Goal: Transaction & Acquisition: Purchase product/service

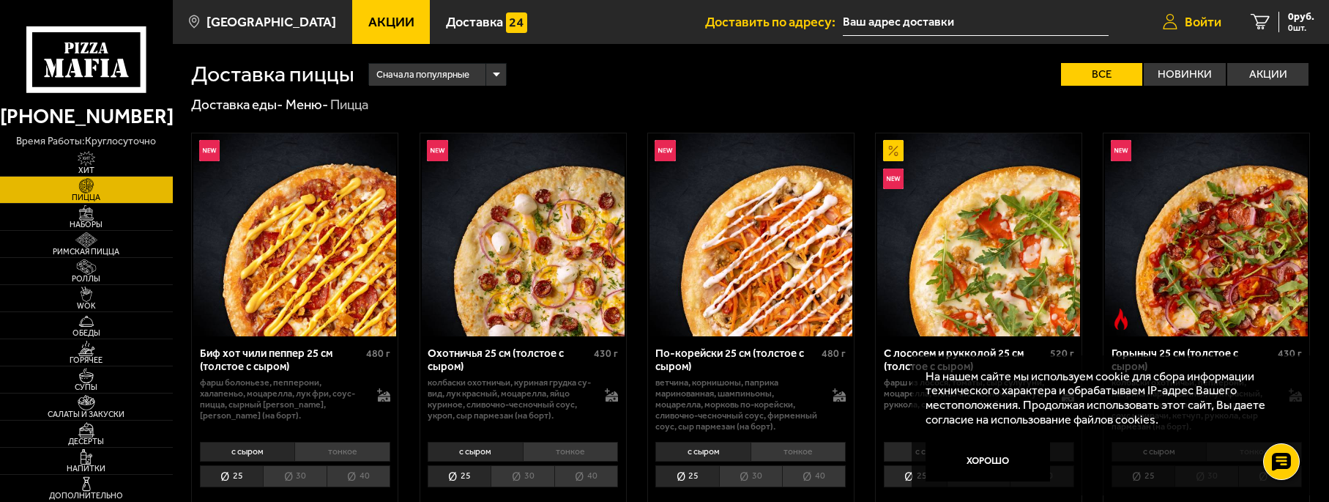
click at [1214, 21] on span "Войти" at bounding box center [1203, 21] width 37 height 13
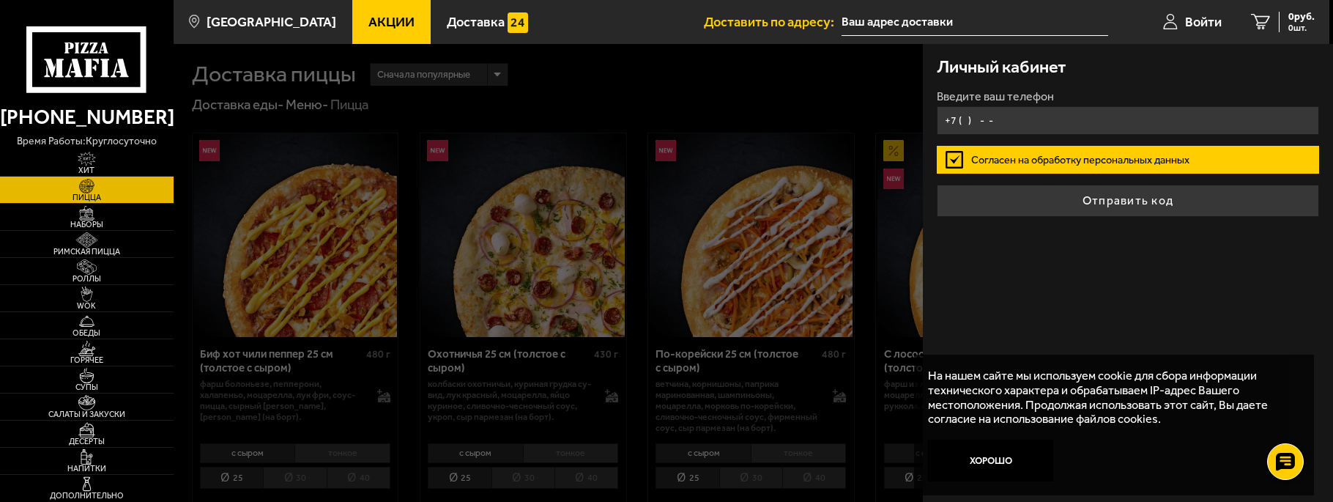
drag, startPoint x: 965, startPoint y: 117, endPoint x: 1093, endPoint y: 248, distance: 182.3
click at [966, 117] on input "+7 ( ) - -" at bounding box center [1128, 120] width 382 height 29
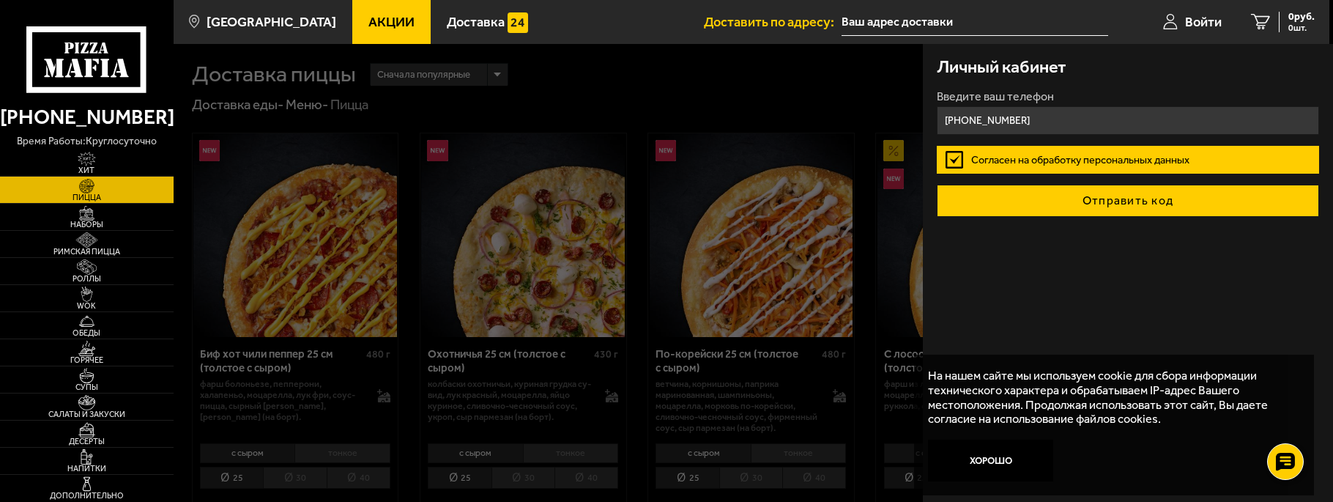
type input "[PHONE_NUMBER]"
click at [1135, 202] on button "Отправить код" at bounding box center [1128, 201] width 382 height 32
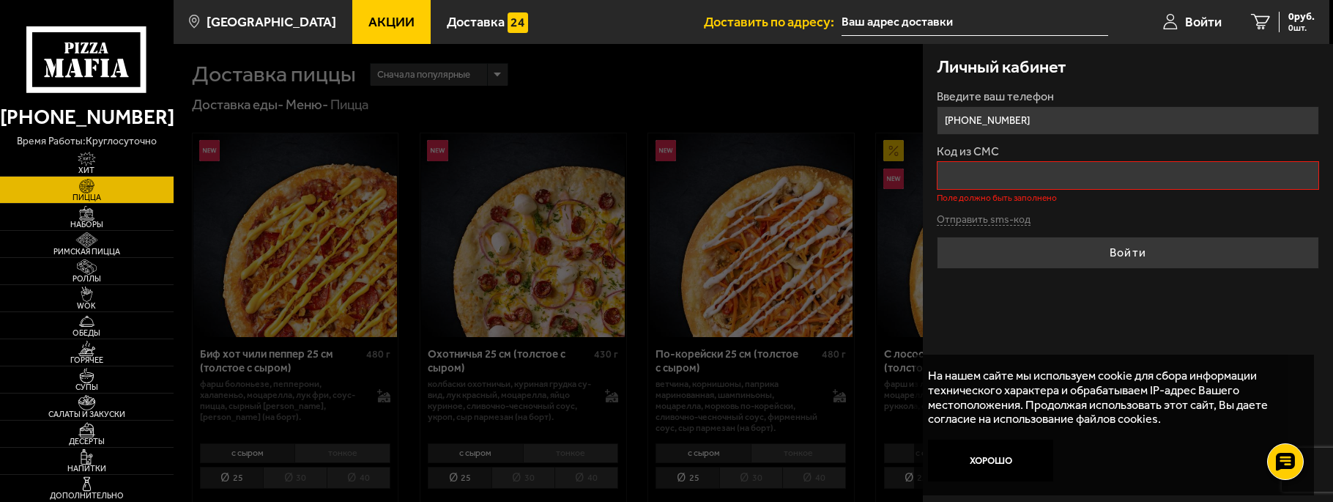
drag, startPoint x: 1054, startPoint y: 111, endPoint x: 1053, endPoint y: 122, distance: 11.0
click at [1054, 112] on input "[PHONE_NUMBER]" at bounding box center [1128, 120] width 382 height 29
drag, startPoint x: 1053, startPoint y: 131, endPoint x: 680, endPoint y: 155, distance: 373.6
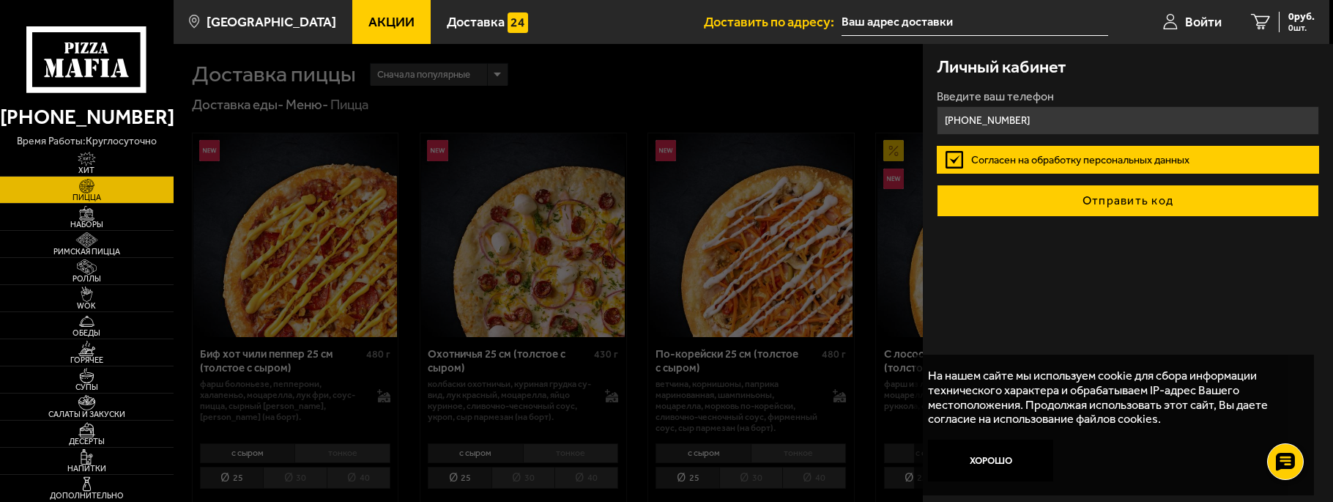
type input "[PHONE_NUMBER]"
click at [1044, 213] on button "Отправить код" at bounding box center [1128, 201] width 382 height 32
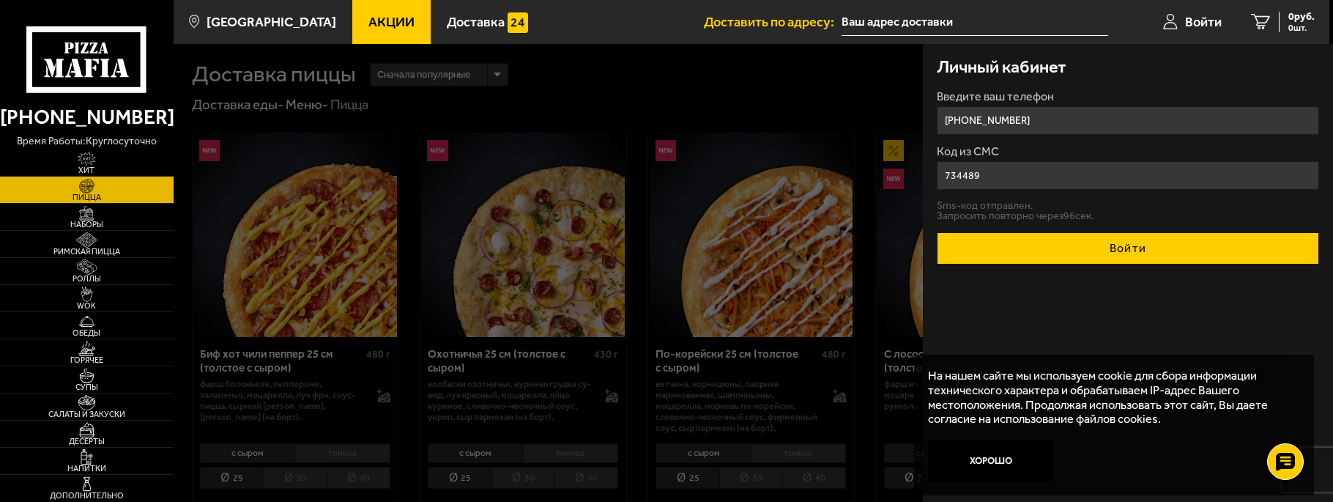
type input "734489"
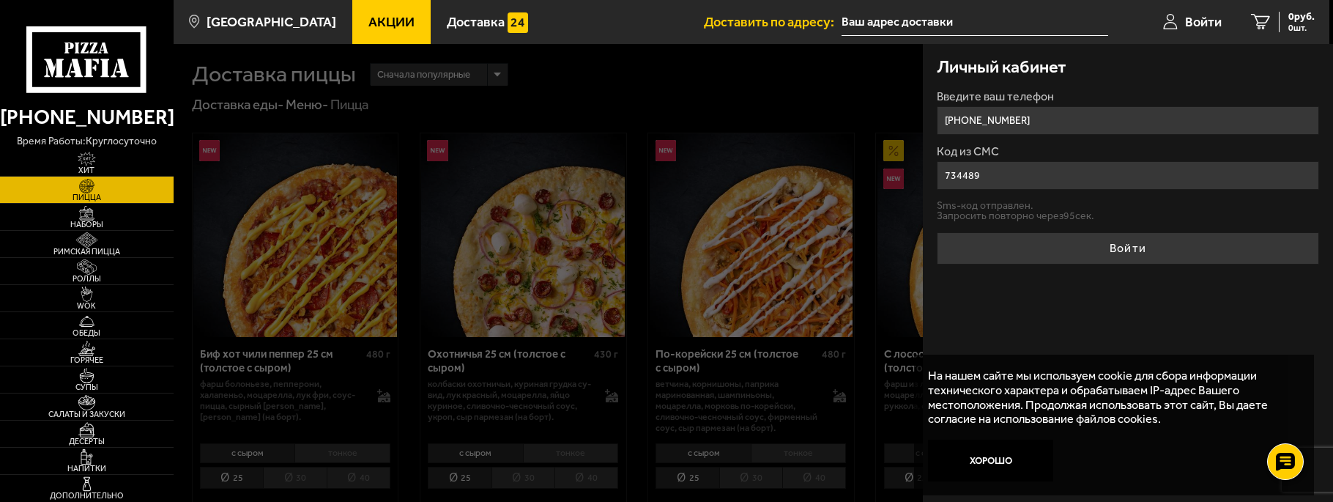
click at [1149, 237] on button "Войти" at bounding box center [1128, 248] width 382 height 32
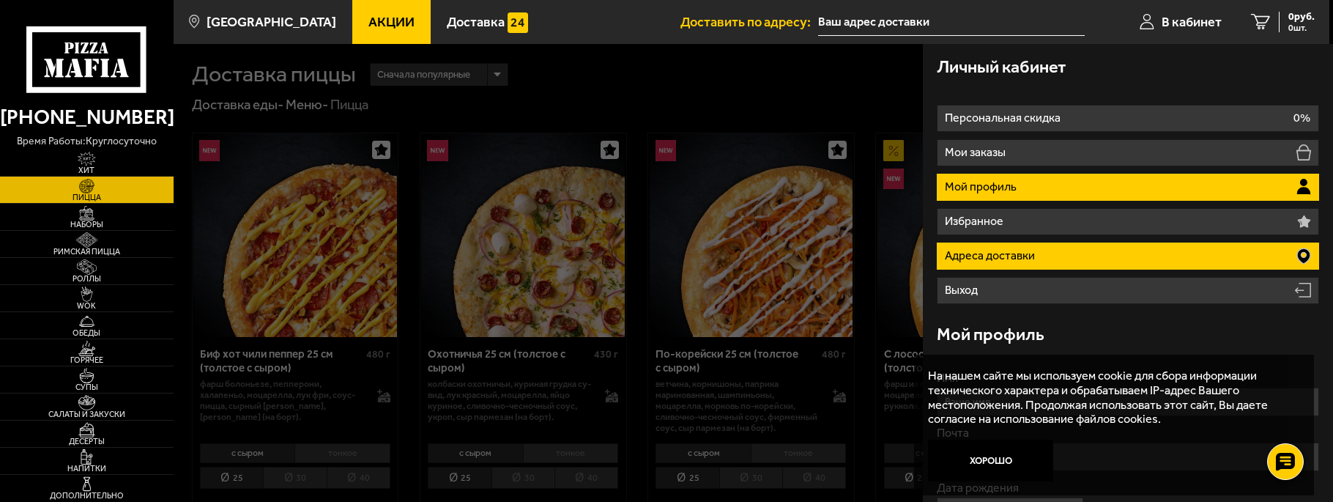
click at [982, 251] on p "Адреса доставки" at bounding box center [992, 256] width 94 height 12
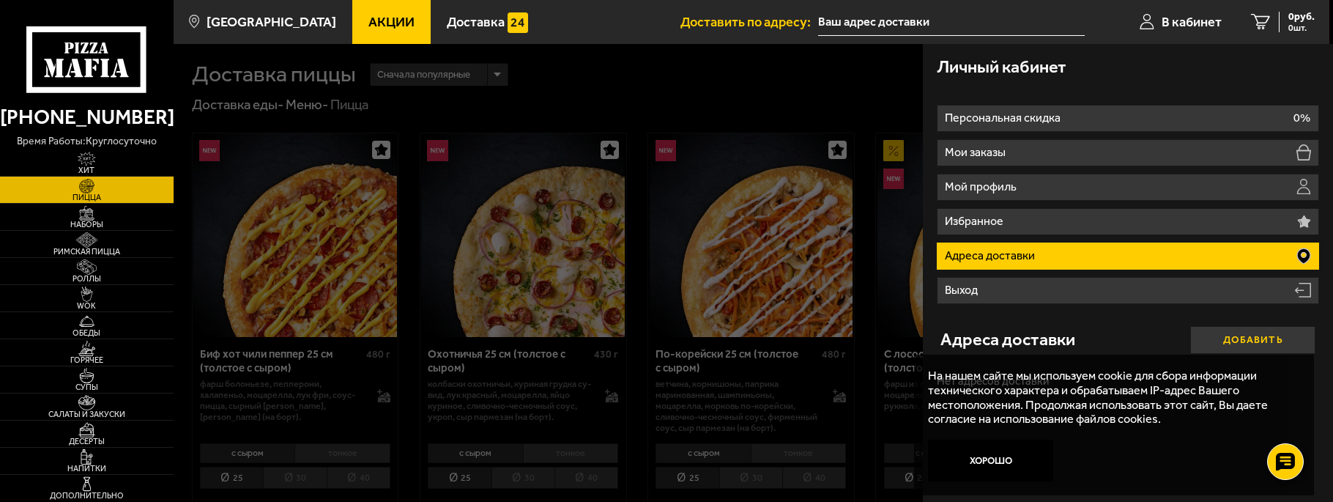
click at [1239, 344] on button "Добавить" at bounding box center [1252, 340] width 125 height 28
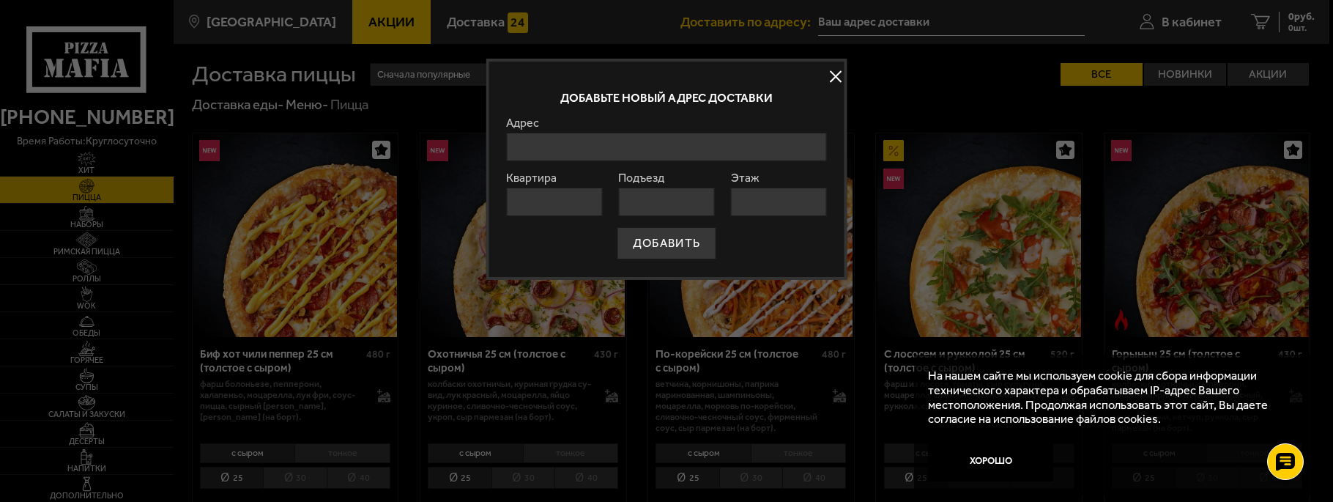
click at [574, 155] on input "Адрес" at bounding box center [666, 147] width 321 height 29
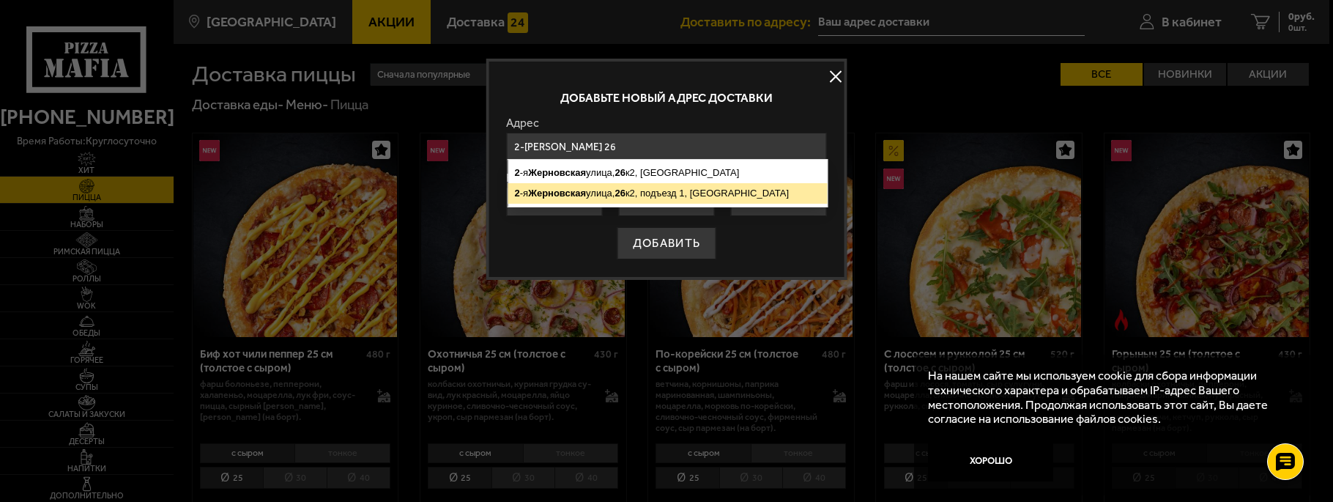
click at [697, 188] on ymaps "[STREET_ADDRESS]" at bounding box center [667, 193] width 319 height 21
type input "[STREET_ADDRESS]"
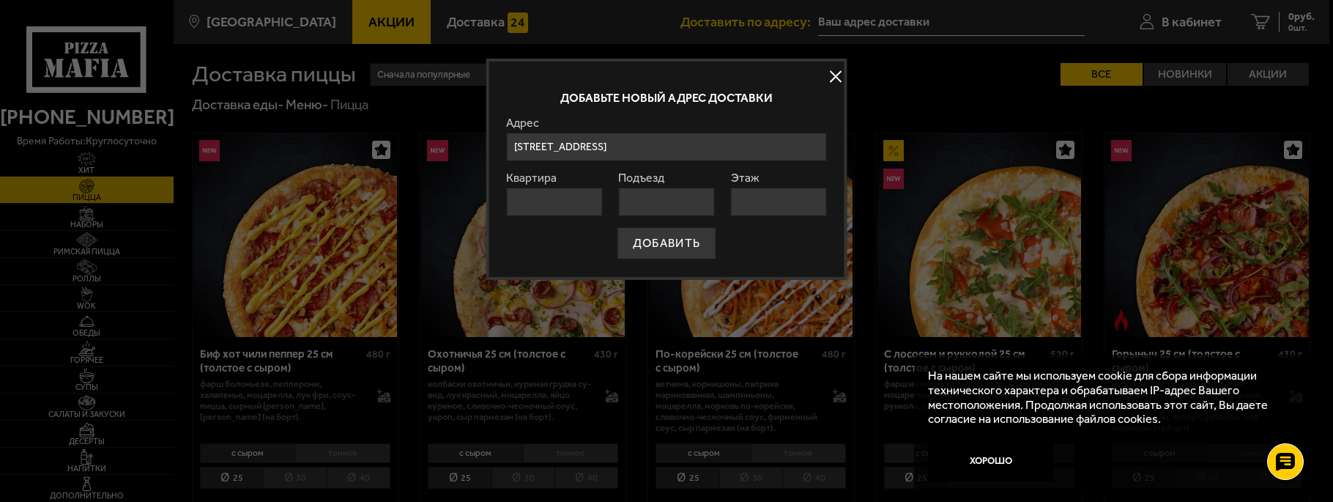
drag, startPoint x: 538, startPoint y: 190, endPoint x: 553, endPoint y: 181, distance: 17.1
click at [540, 189] on input "Квартира" at bounding box center [554, 202] width 96 height 29
type input "2"
click at [693, 201] on input "Подъезд" at bounding box center [666, 202] width 96 height 29
type input "1"
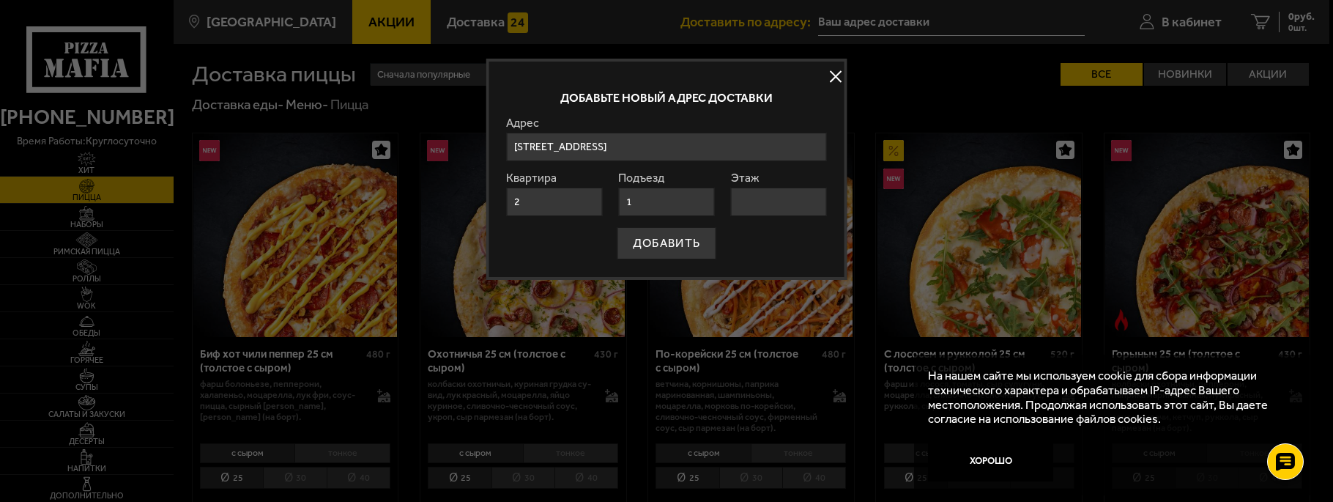
click at [784, 195] on input "Этаж" at bounding box center [779, 202] width 96 height 29
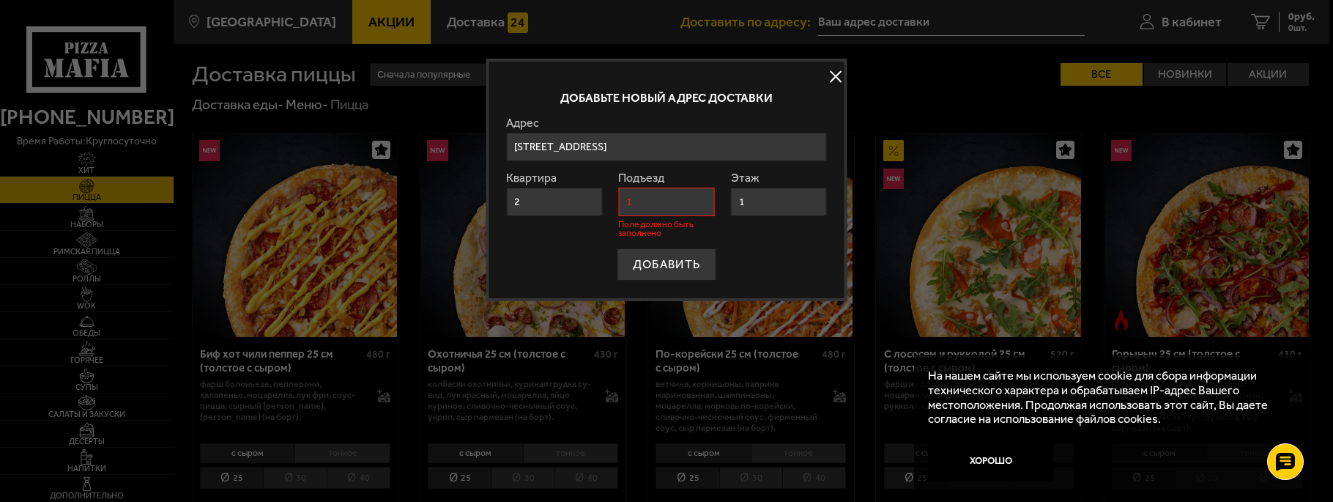
type input "1"
click at [669, 200] on input "1" at bounding box center [666, 202] width 96 height 29
click at [582, 201] on input "2" at bounding box center [554, 202] width 96 height 29
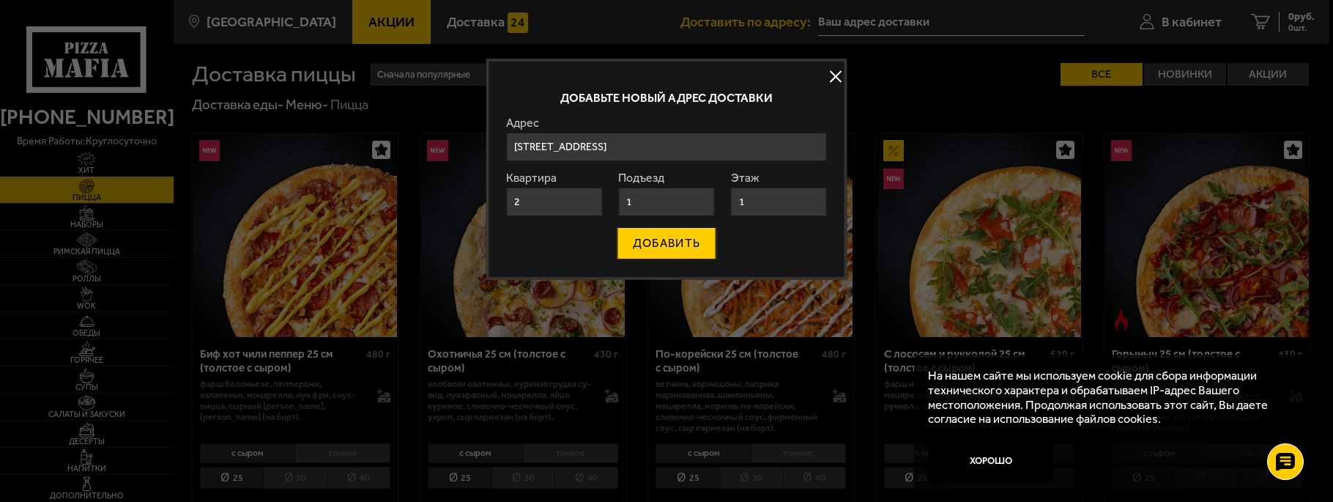
click at [691, 237] on button "ДОБАВИТЬ" at bounding box center [666, 243] width 98 height 32
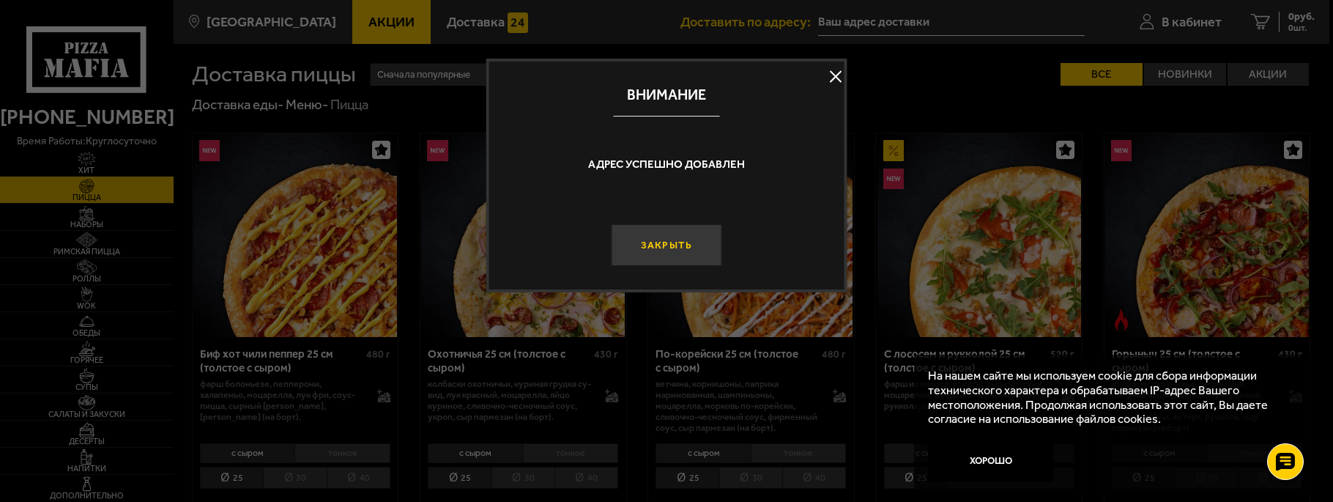
click at [682, 239] on button "Закрыть" at bounding box center [666, 245] width 111 height 42
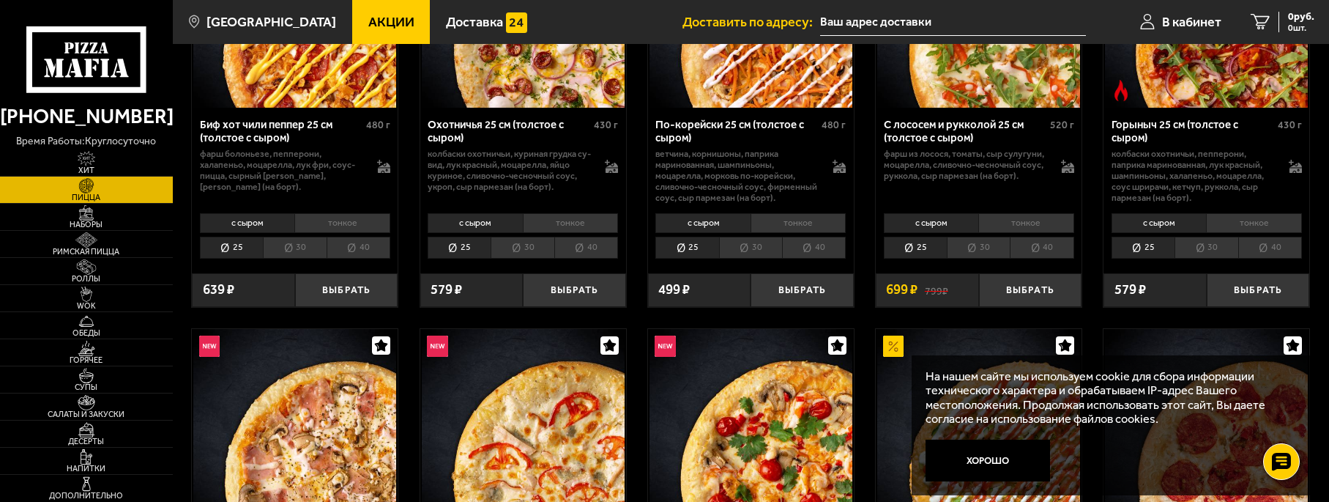
scroll to position [293, 0]
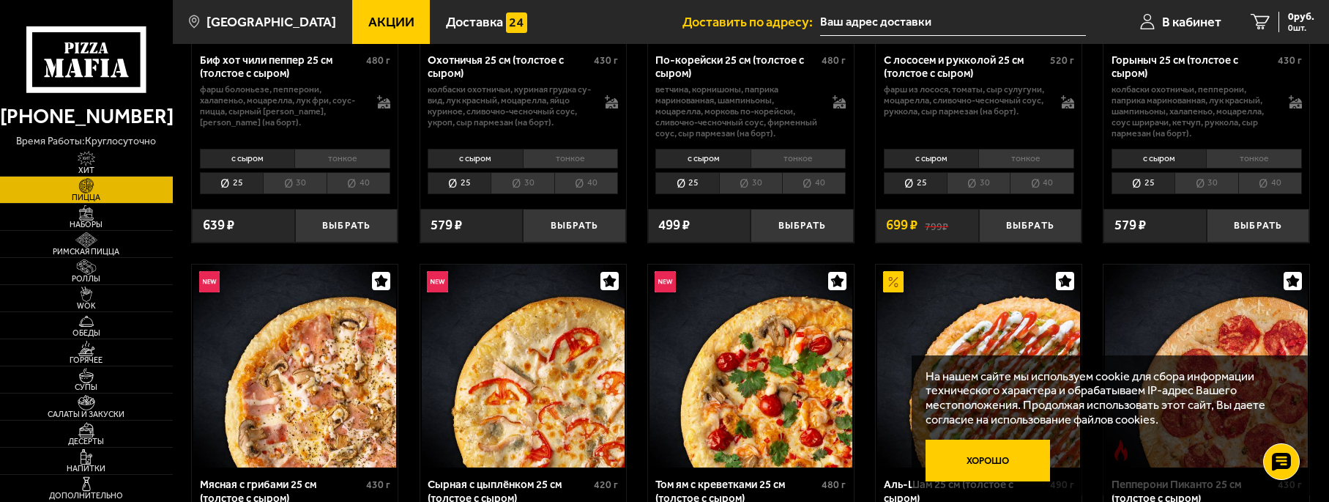
click at [1018, 467] on button "Хорошо" at bounding box center [988, 460] width 125 height 42
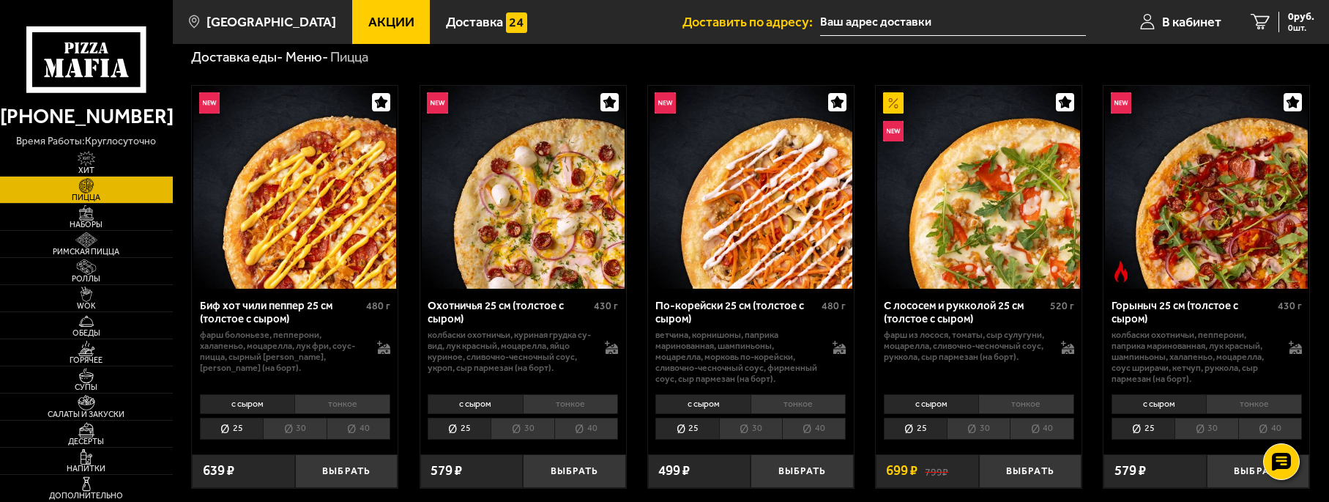
scroll to position [73, 0]
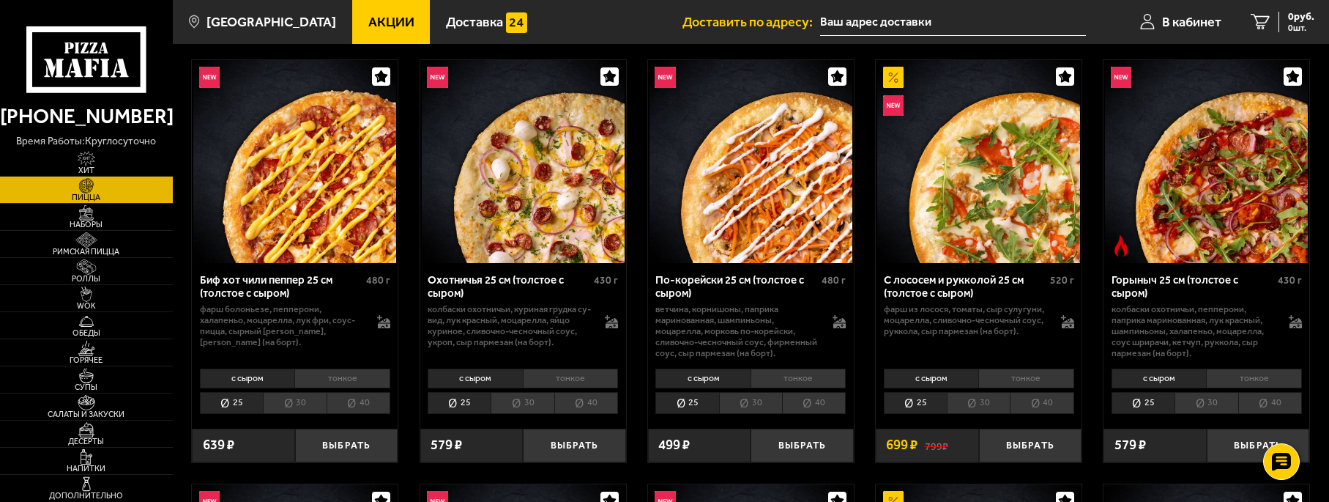
click at [1036, 379] on li "тонкое" at bounding box center [1027, 378] width 96 height 20
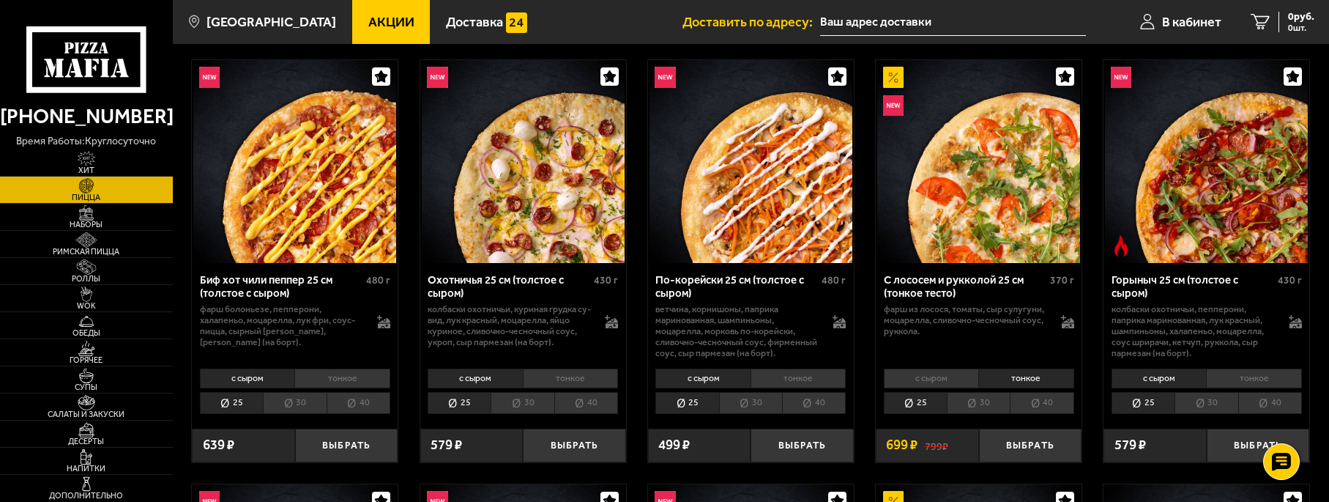
click at [971, 403] on li "30" at bounding box center [978, 403] width 63 height 22
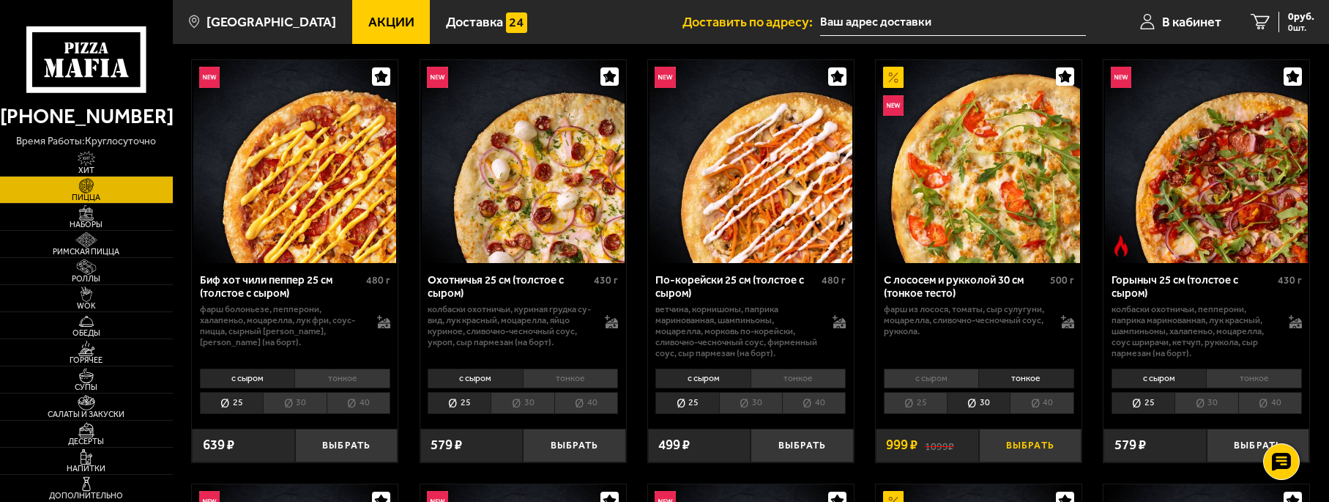
click at [1019, 443] on button "Выбрать" at bounding box center [1030, 446] width 103 height 34
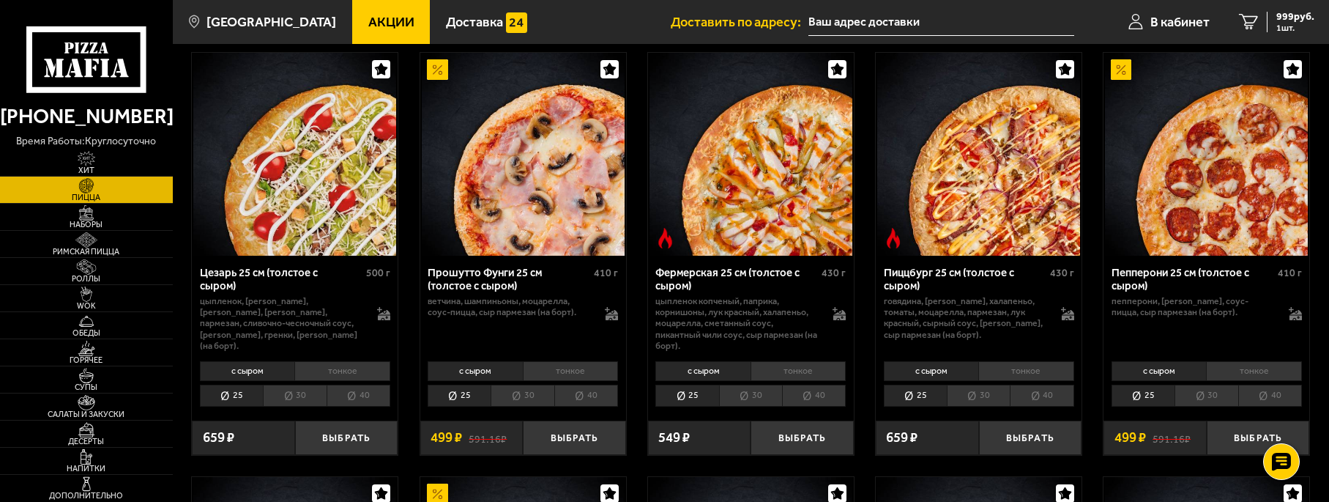
scroll to position [1392, 0]
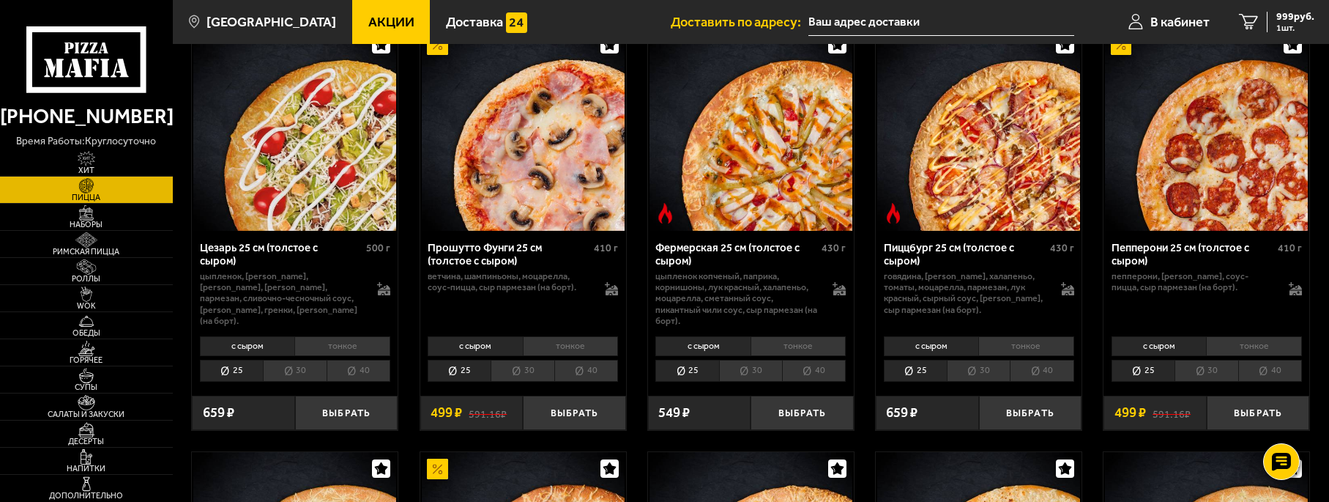
click at [575, 336] on li "тонкое" at bounding box center [571, 346] width 96 height 20
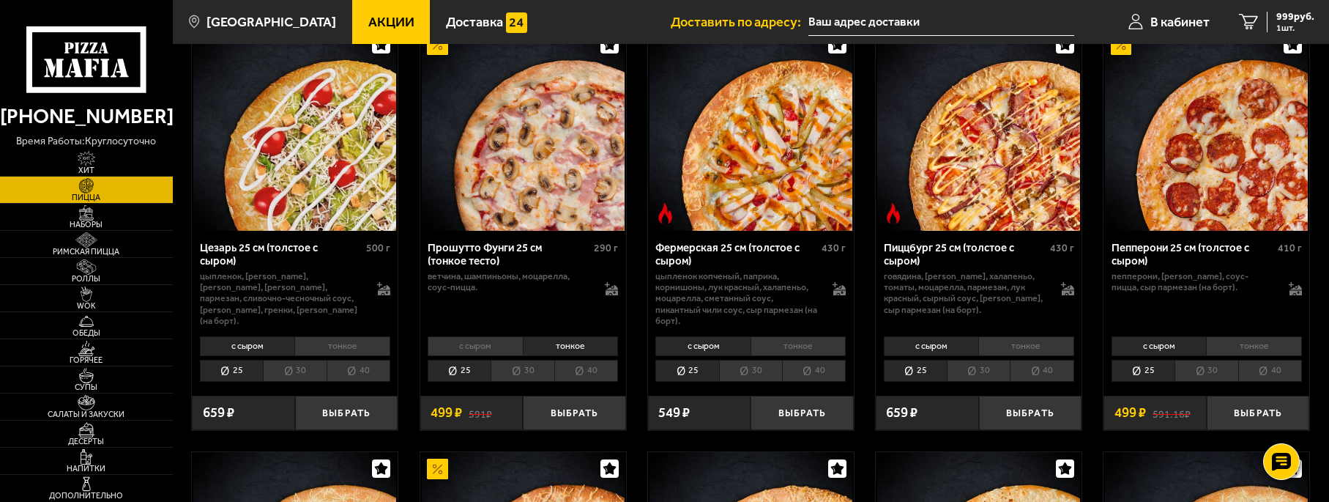
click at [596, 361] on li "40" at bounding box center [586, 371] width 64 height 22
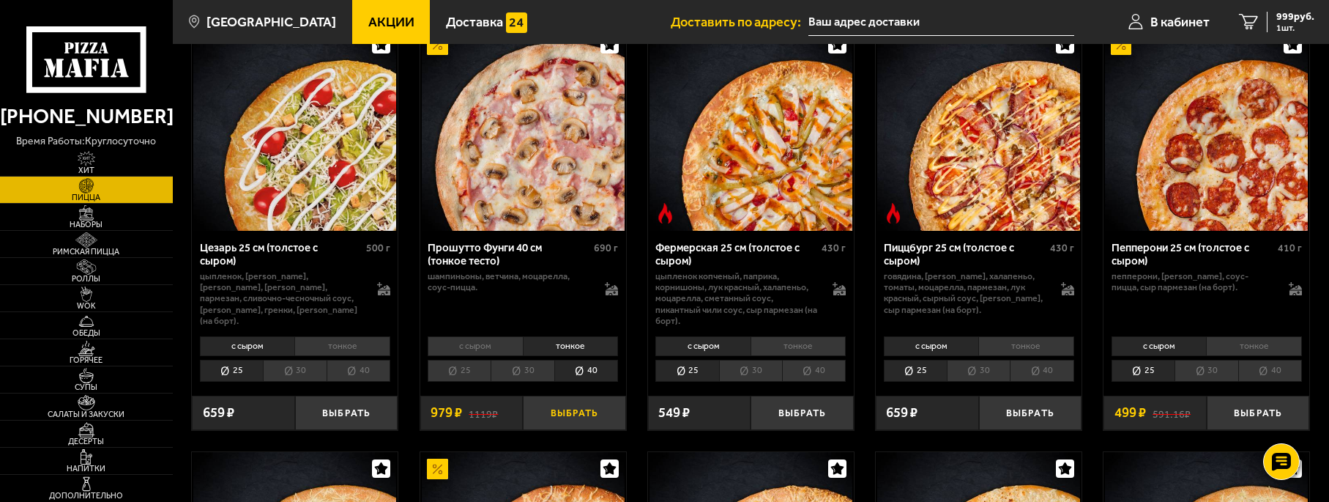
click at [601, 400] on button "Выбрать" at bounding box center [574, 413] width 103 height 34
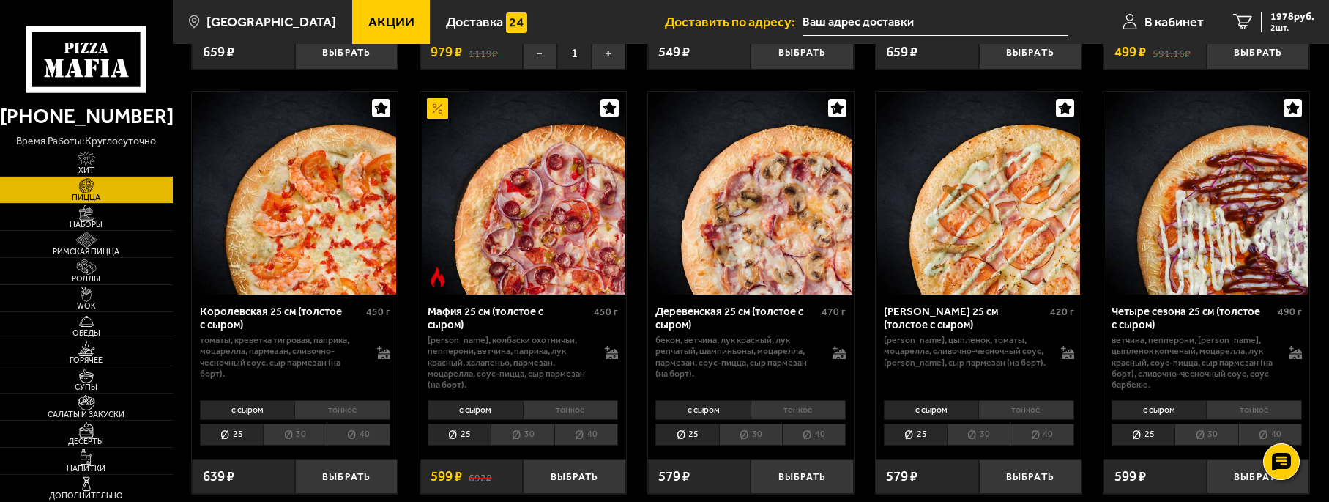
scroll to position [1758, 0]
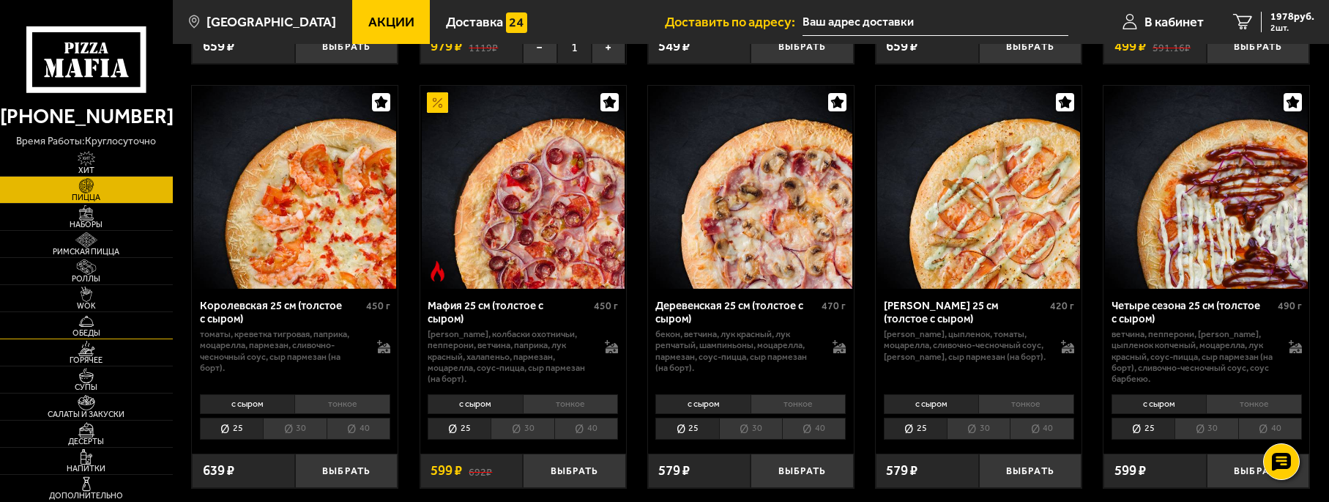
click at [110, 324] on img at bounding box center [86, 321] width 53 height 15
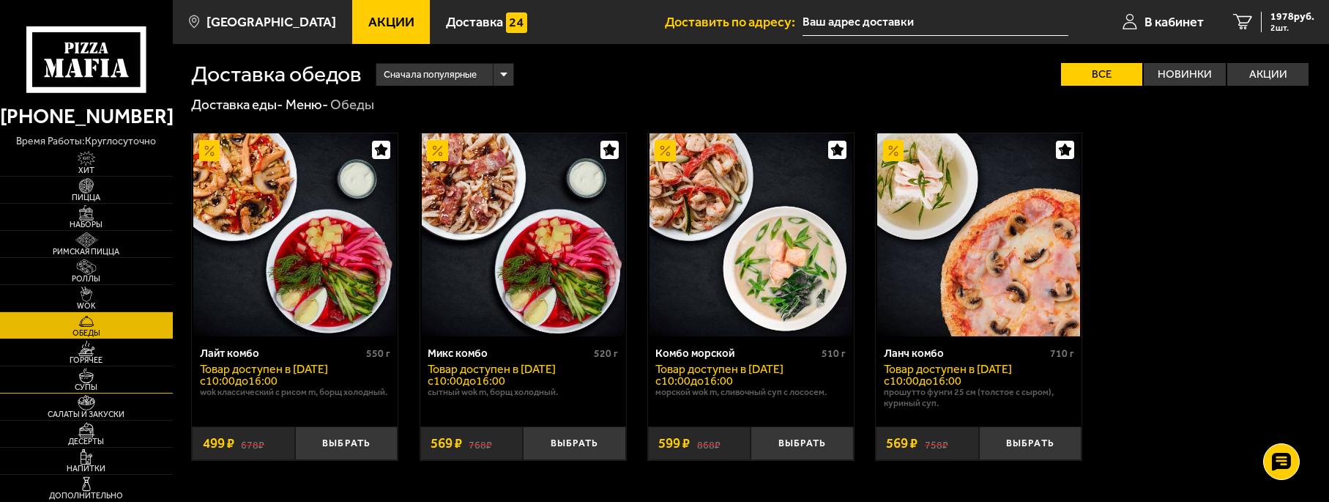
click at [107, 385] on span "Супы" at bounding box center [86, 387] width 173 height 8
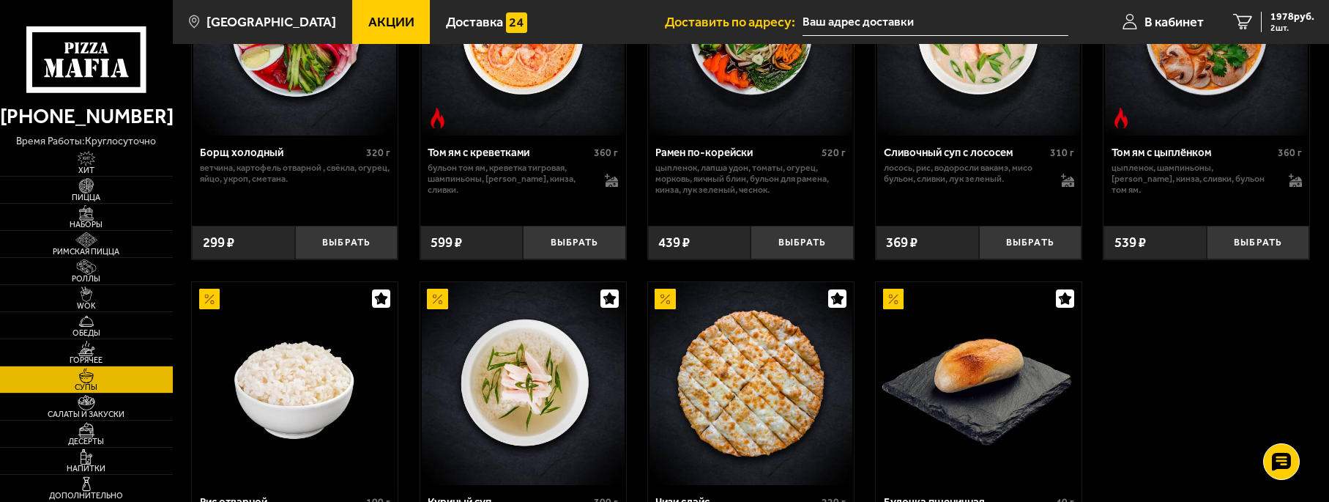
scroll to position [357, 0]
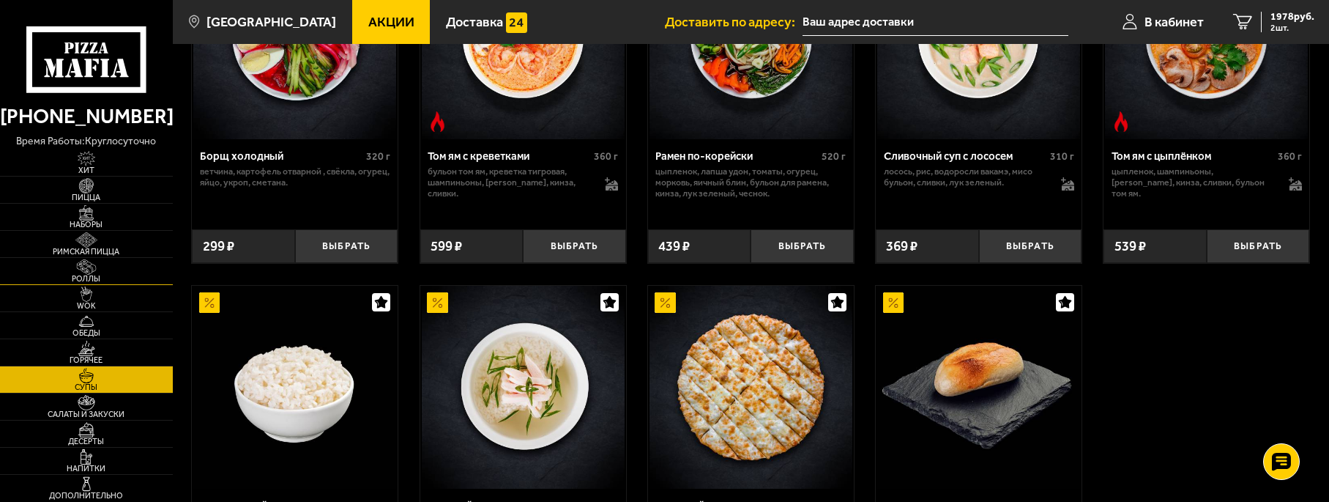
click at [116, 277] on span "Роллы" at bounding box center [86, 279] width 173 height 8
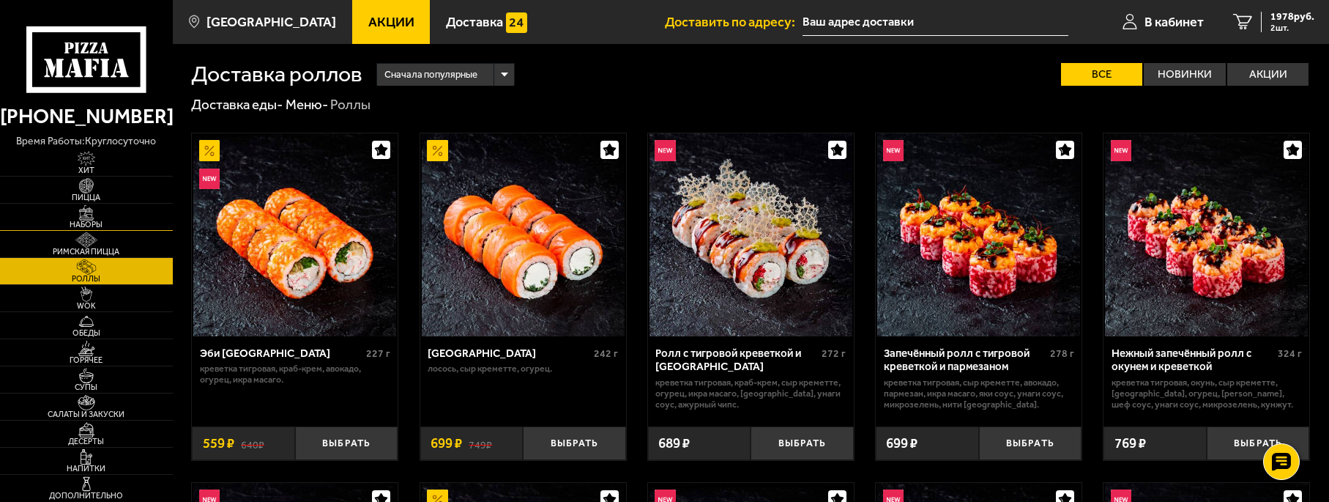
drag, startPoint x: 91, startPoint y: 228, endPoint x: 105, endPoint y: 224, distance: 15.1
click at [92, 228] on span "Наборы" at bounding box center [86, 224] width 173 height 8
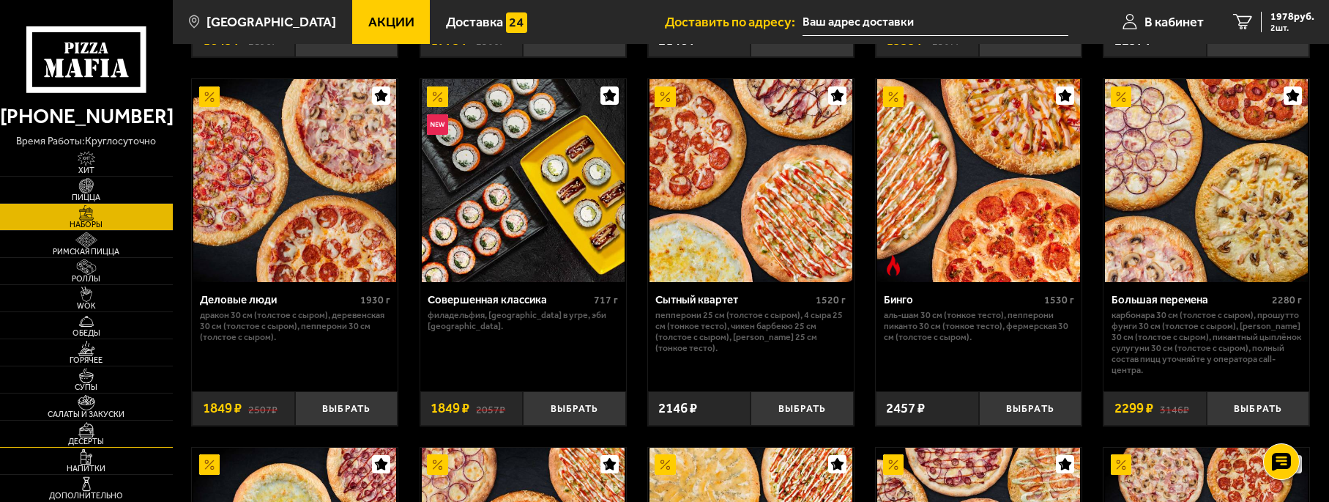
scroll to position [1465, 0]
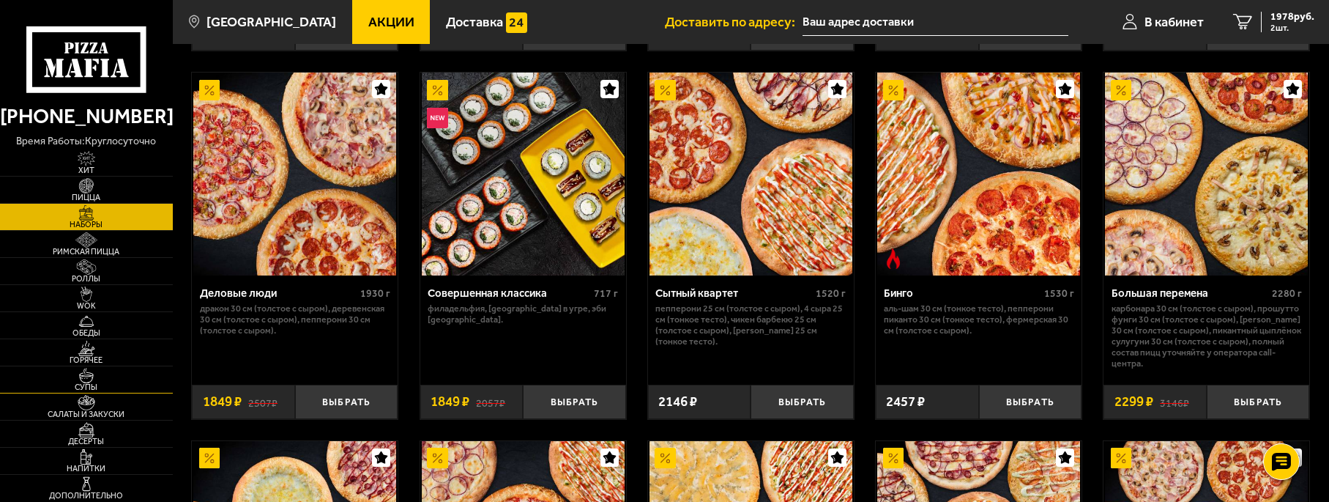
click at [40, 371] on link "Супы" at bounding box center [86, 379] width 173 height 26
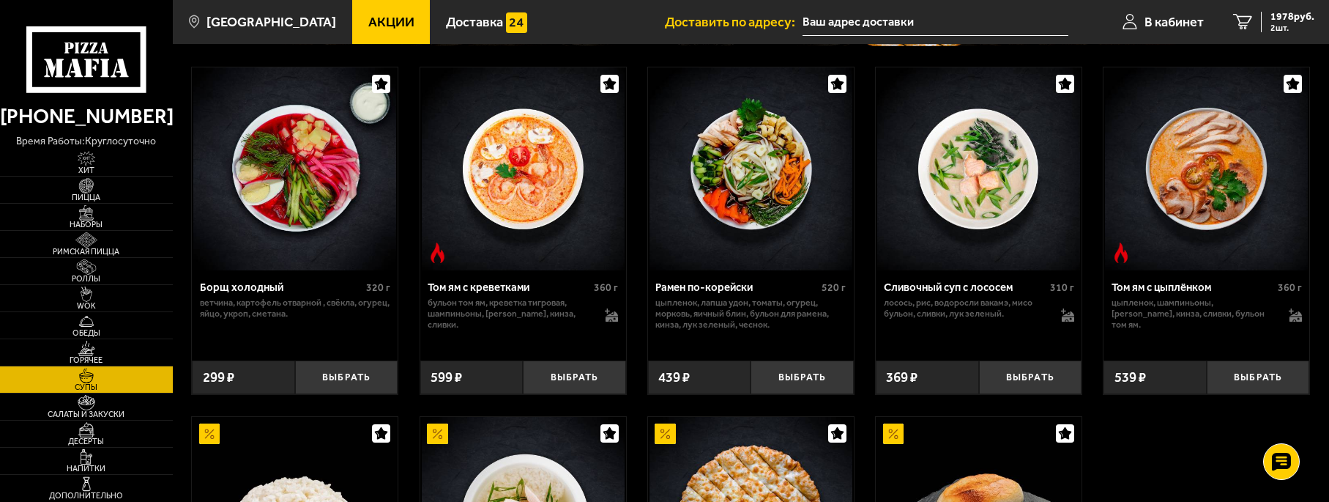
scroll to position [220, 0]
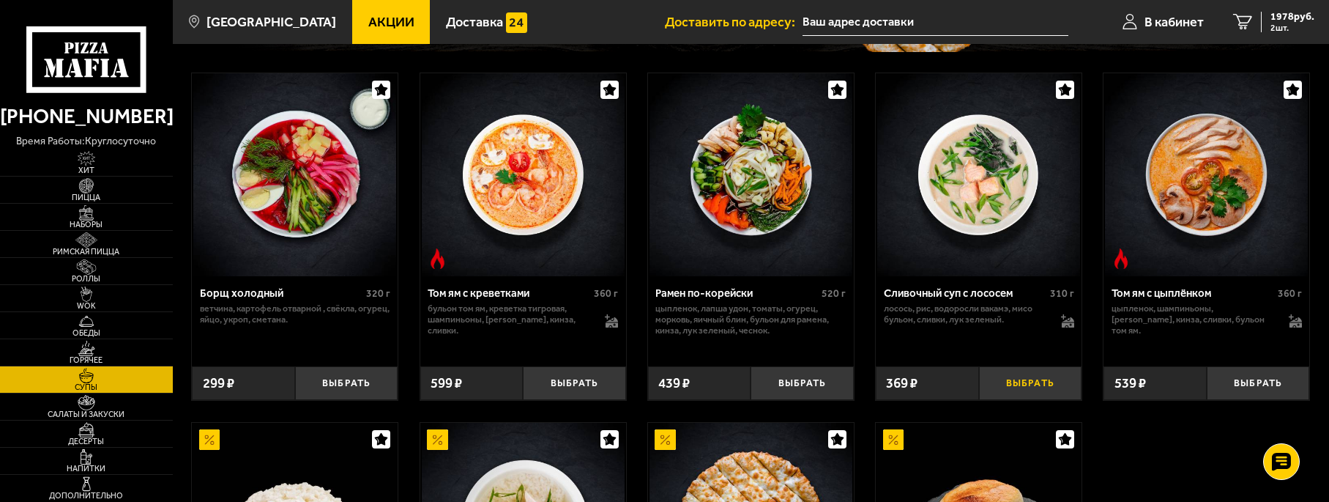
click at [1056, 389] on button "Выбрать" at bounding box center [1030, 383] width 103 height 34
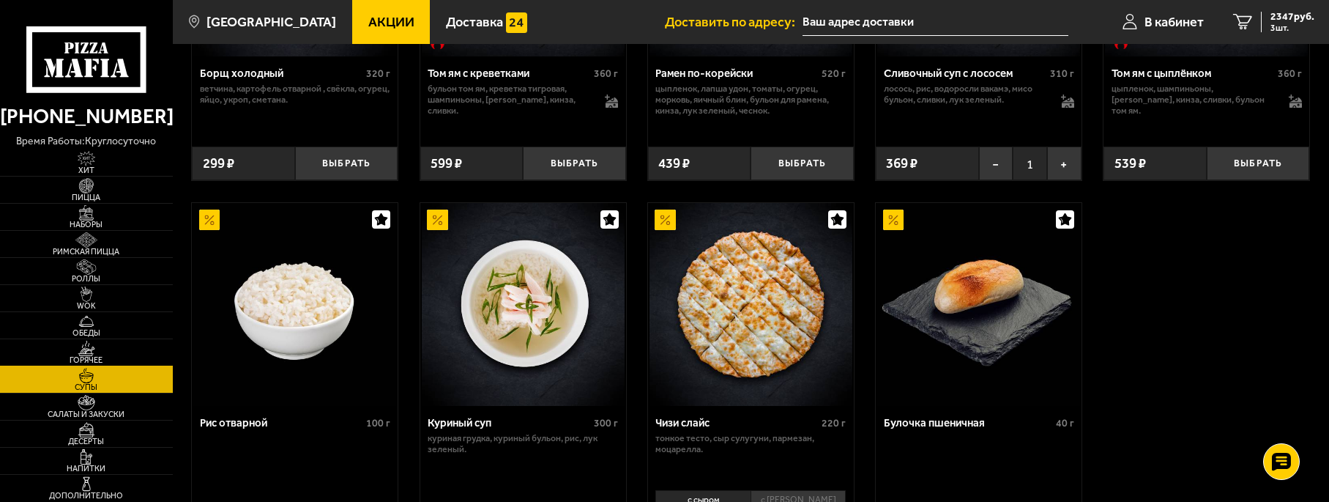
scroll to position [513, 0]
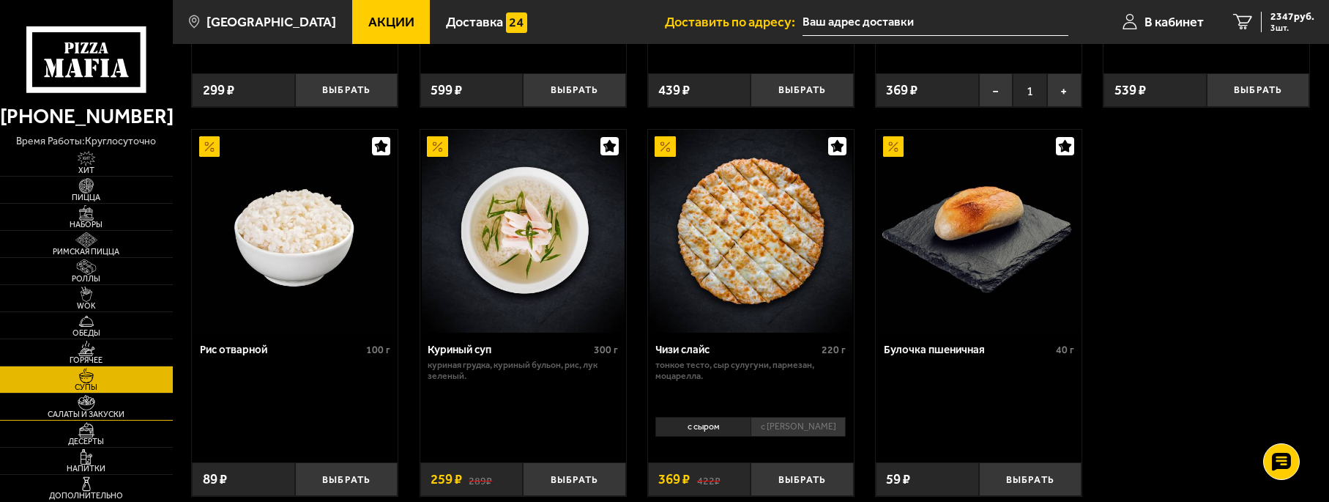
click at [124, 412] on span "Салаты и закуски" at bounding box center [86, 414] width 173 height 8
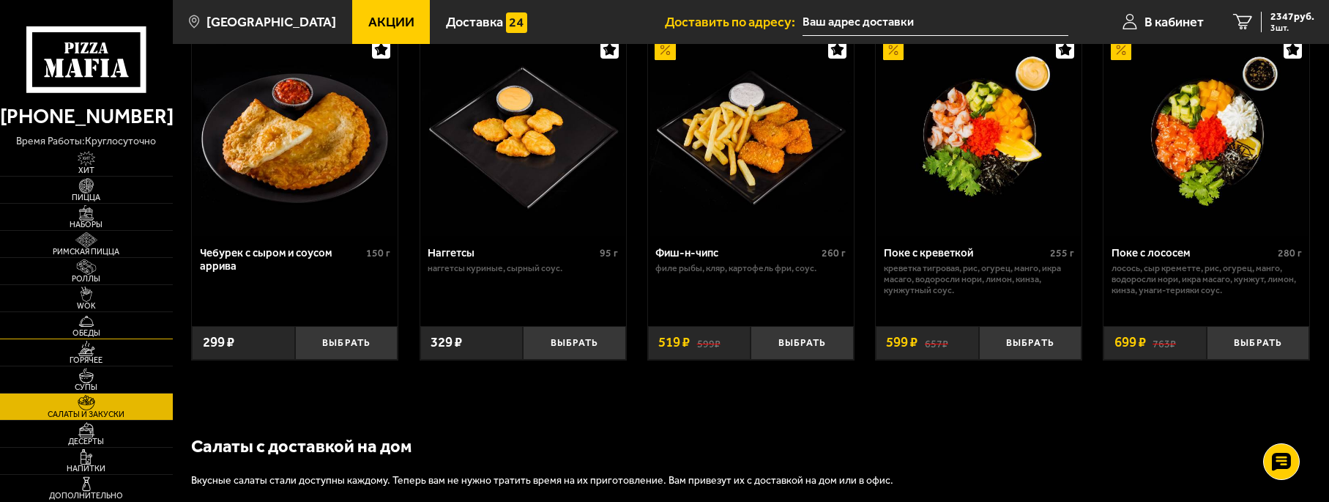
scroll to position [858, 0]
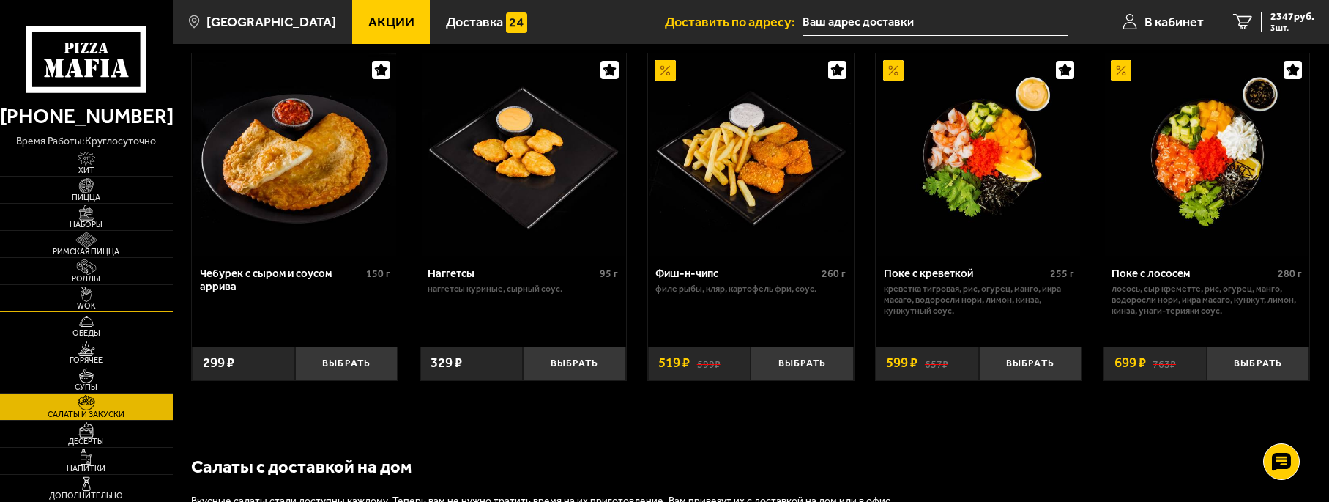
click at [113, 299] on img at bounding box center [86, 293] width 53 height 15
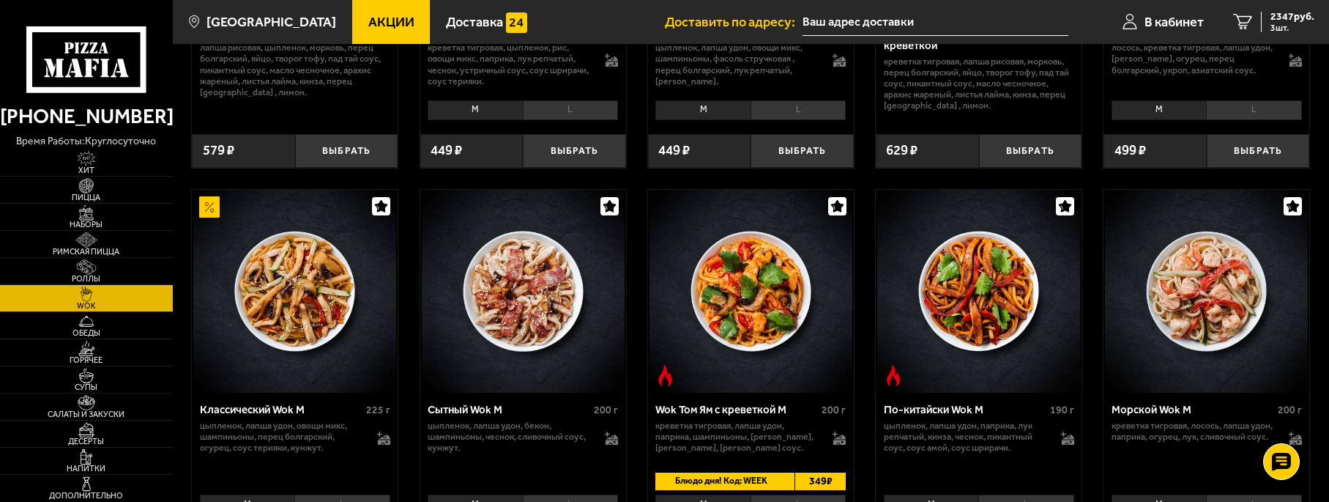
scroll to position [293, 0]
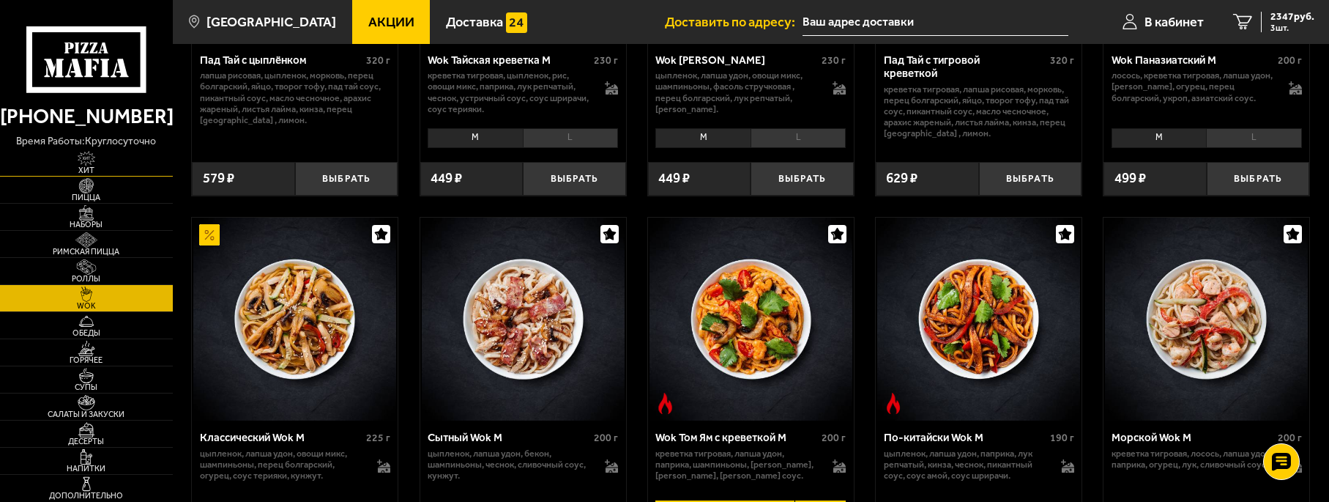
click at [94, 156] on img at bounding box center [86, 158] width 53 height 15
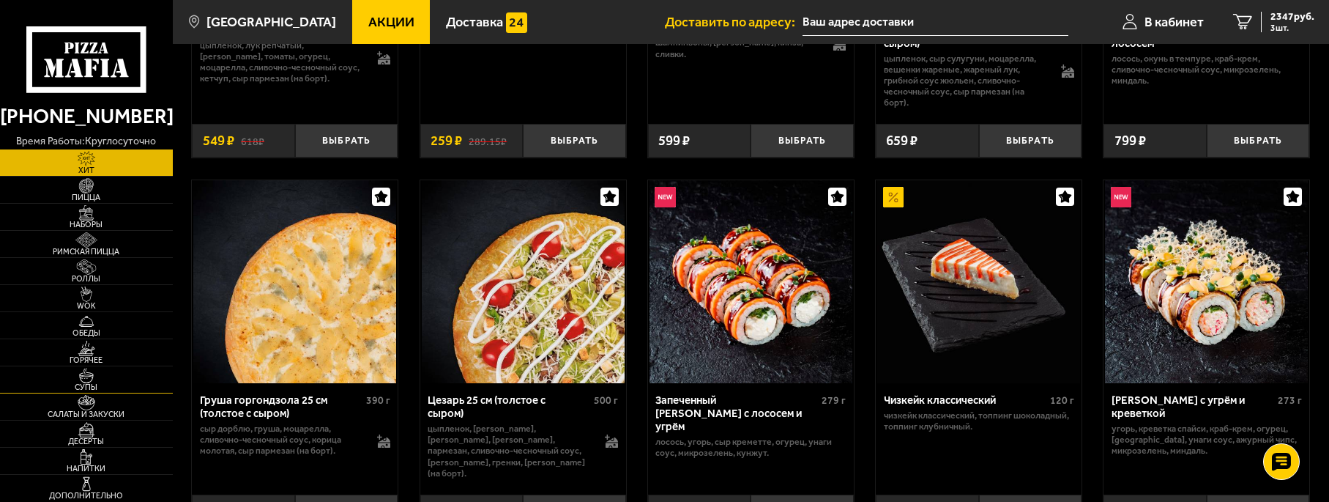
scroll to position [352, 0]
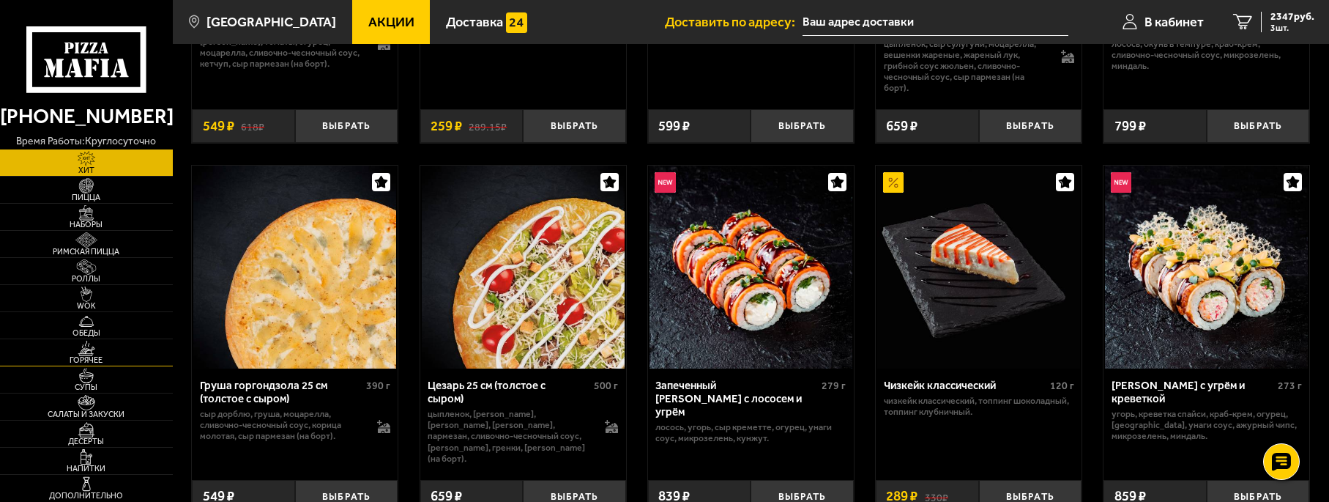
click at [109, 353] on img at bounding box center [86, 348] width 53 height 15
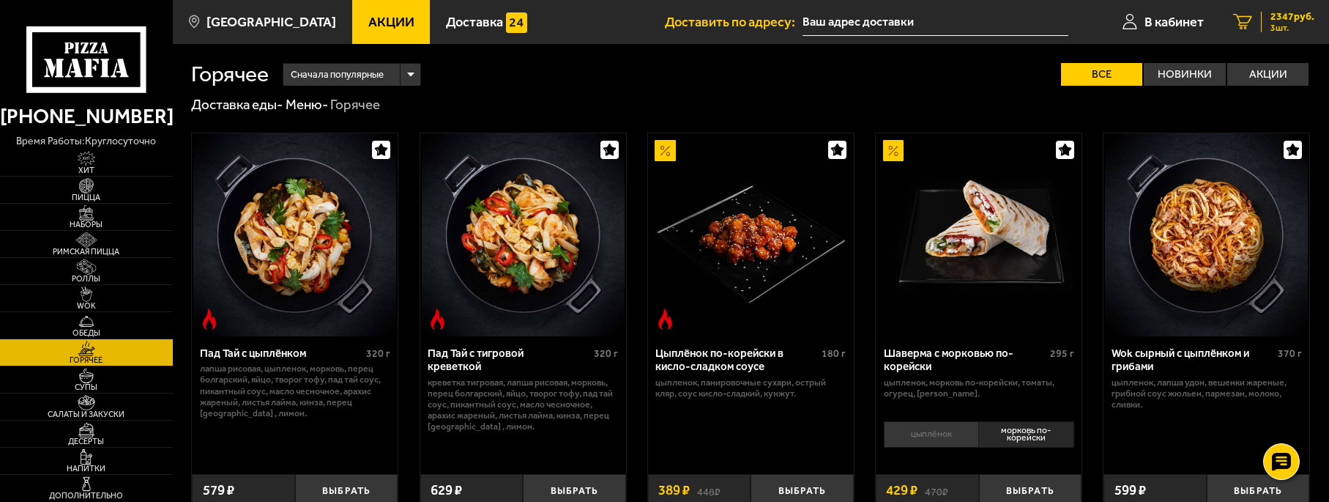
click at [1302, 16] on span "2347 руб." at bounding box center [1293, 17] width 44 height 10
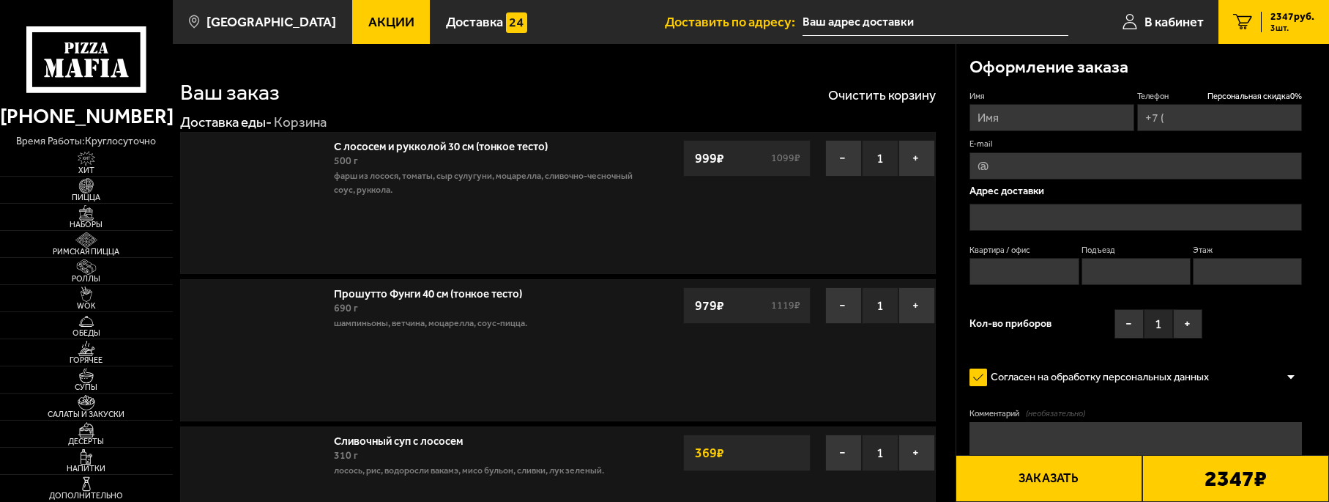
type input "[PHONE_NUMBER]"
type input "[STREET_ADDRESS]"
type input "2"
type input "1"
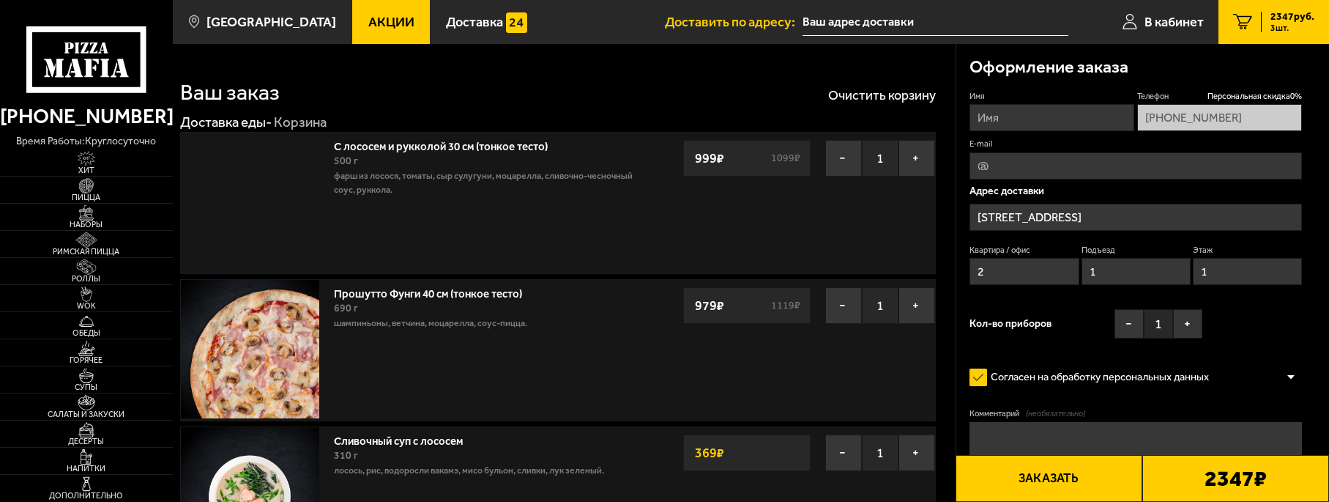
type input "[STREET_ADDRESS]"
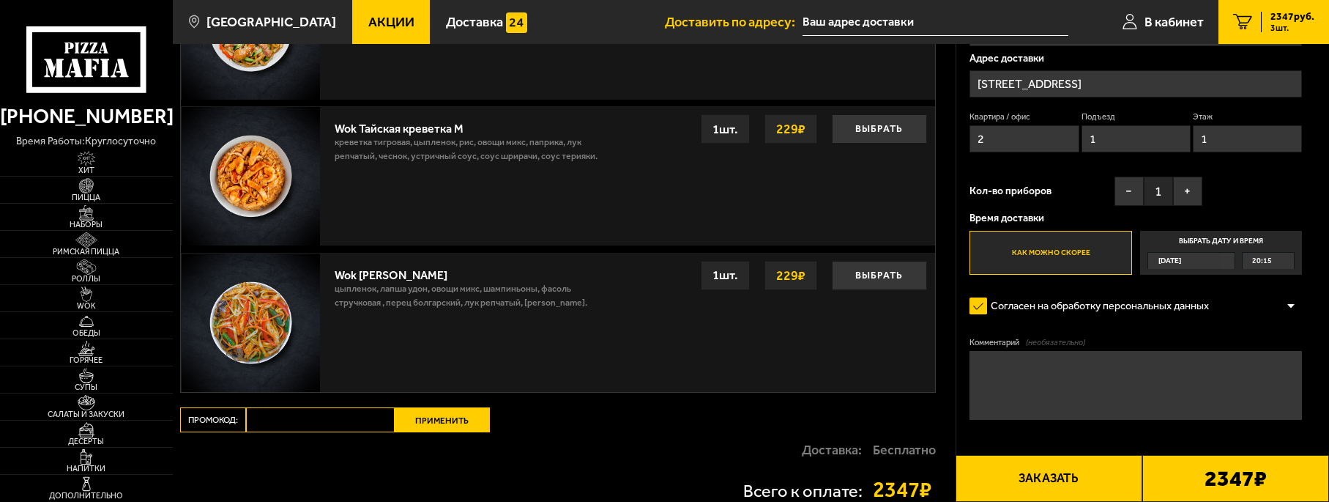
scroll to position [1392, 0]
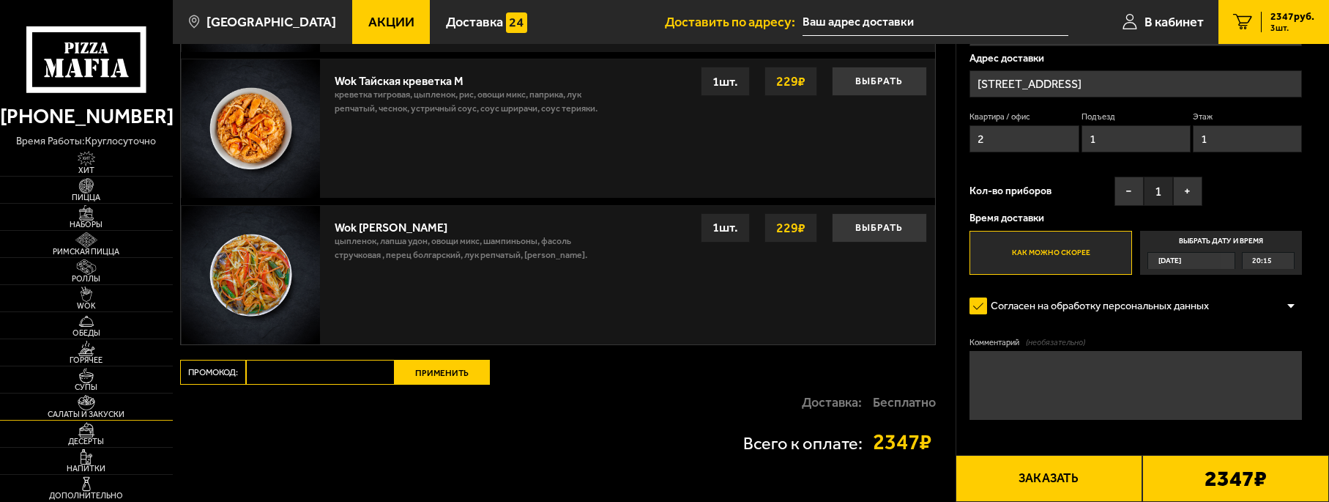
click at [119, 409] on link "Салаты и закуски" at bounding box center [86, 406] width 173 height 26
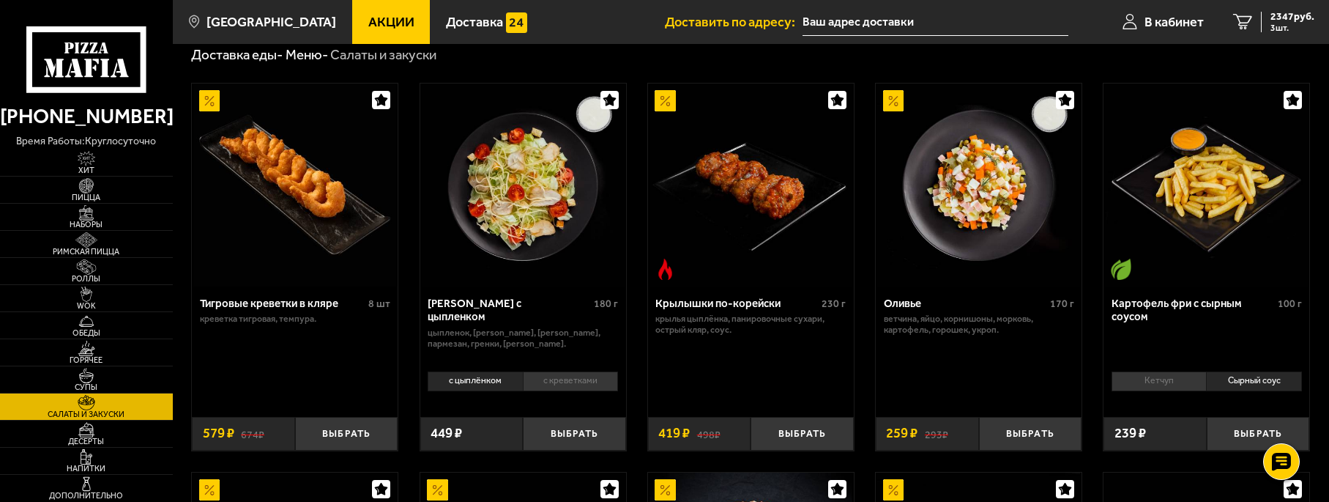
scroll to position [73, 0]
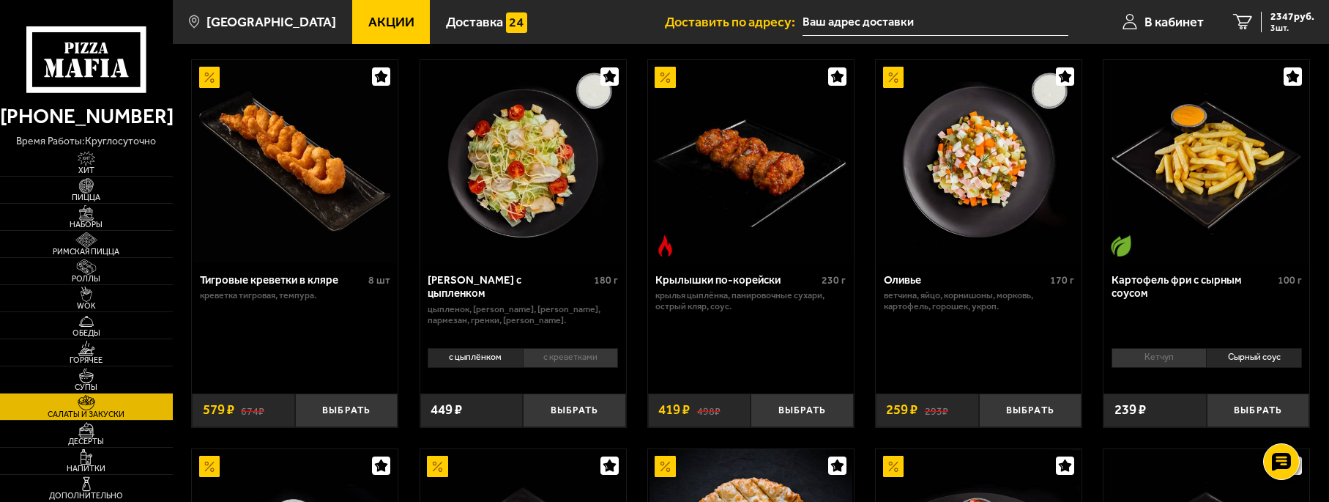
click at [1268, 366] on li "Сырный соус" at bounding box center [1254, 358] width 96 height 20
click at [1272, 349] on li "Сырный соус" at bounding box center [1254, 358] width 96 height 20
click at [1239, 356] on li "Сырный соус" at bounding box center [1254, 358] width 96 height 20
click at [1272, 407] on button "Выбрать" at bounding box center [1258, 410] width 103 height 34
click at [1299, 412] on button "+" at bounding box center [1292, 410] width 34 height 34
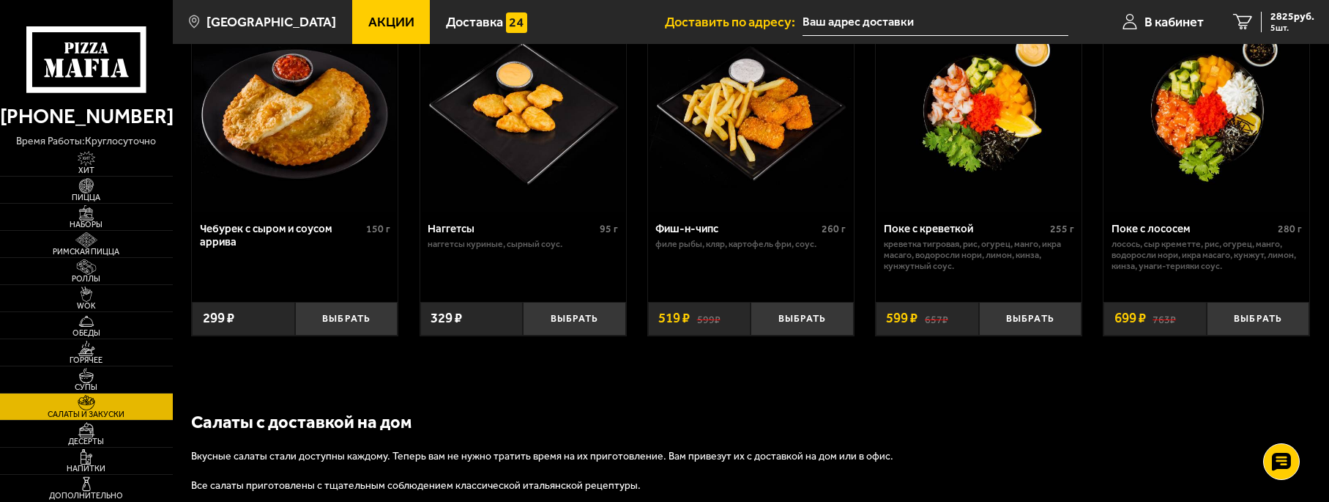
scroll to position [1078, 0]
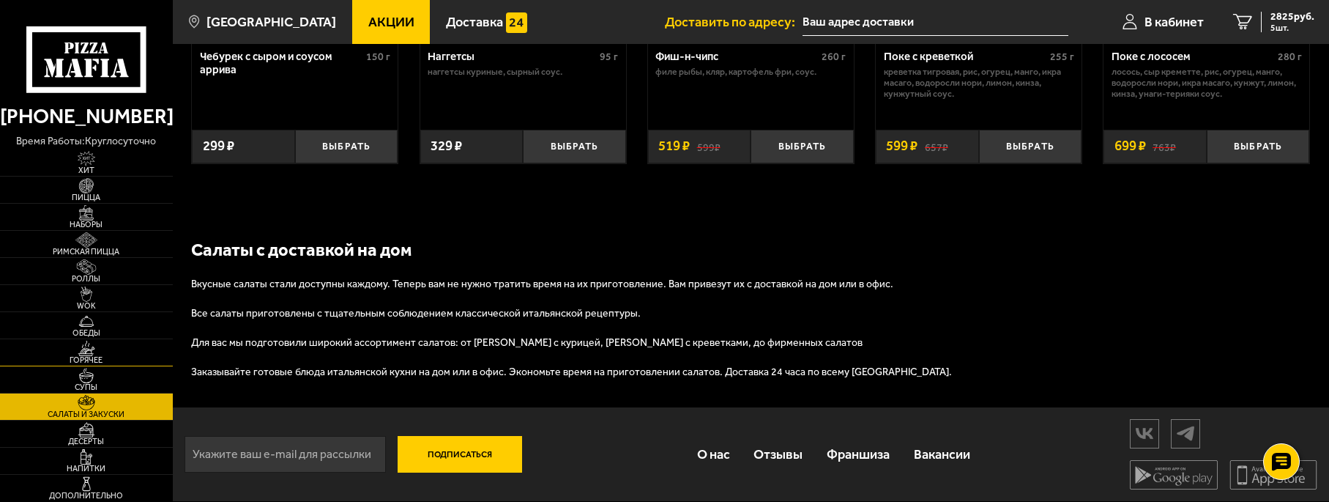
click at [114, 356] on span "Горячее" at bounding box center [86, 360] width 173 height 8
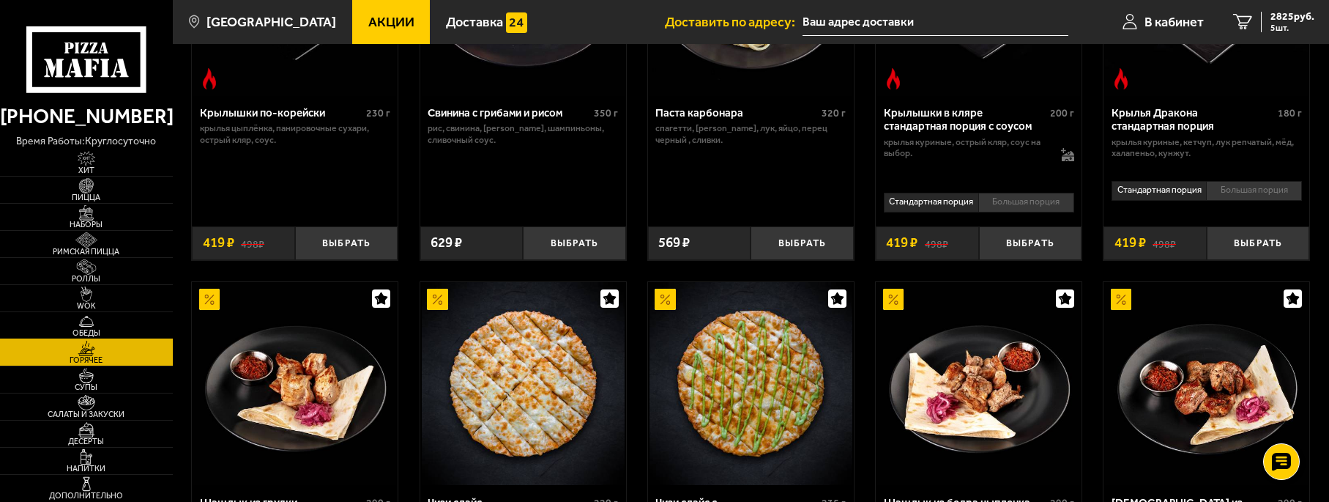
scroll to position [513, 0]
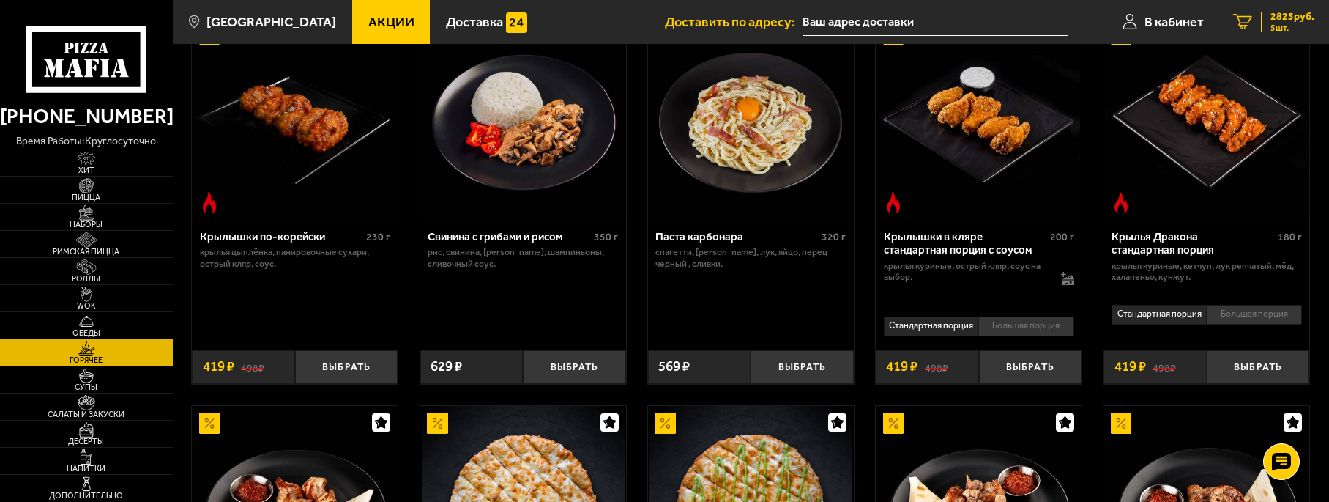
click at [1295, 22] on span "2825 руб." at bounding box center [1293, 17] width 44 height 10
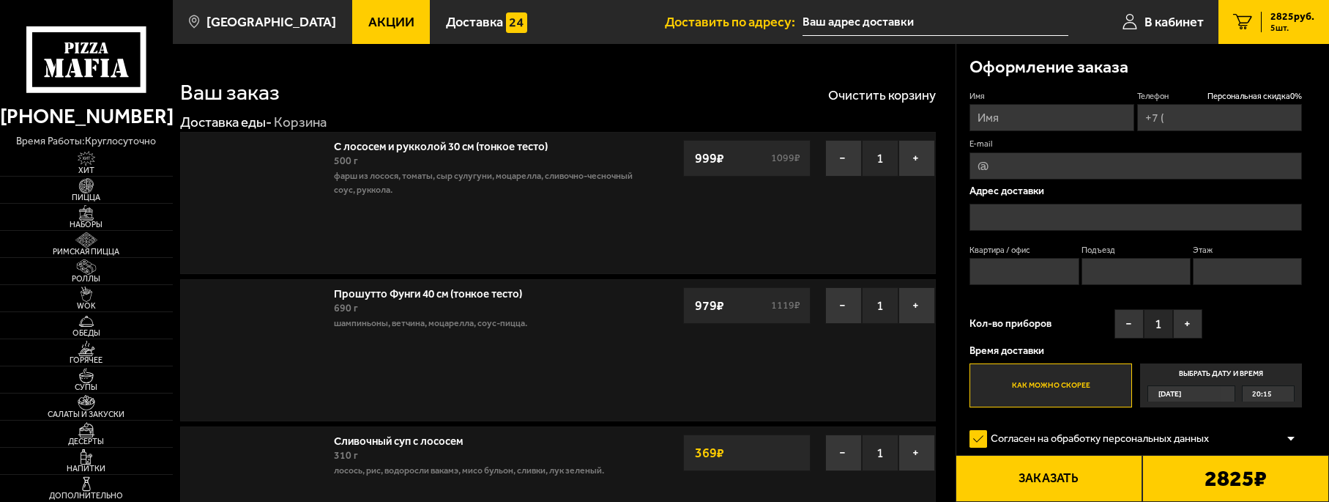
type input "[PHONE_NUMBER]"
type input "[STREET_ADDRESS]"
type input "2"
type input "1"
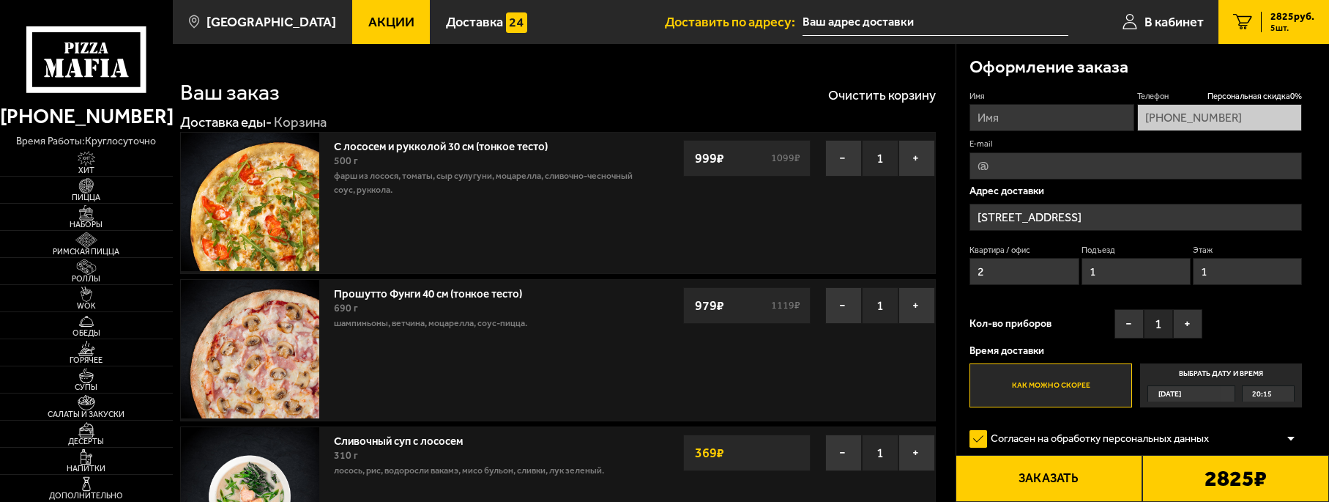
type input "[STREET_ADDRESS]"
click at [1012, 118] on input "Имя" at bounding box center [1052, 117] width 165 height 27
type input "[PERSON_NAME]"
click at [1194, 324] on button "+" at bounding box center [1187, 323] width 29 height 29
click at [1065, 478] on button "Заказать" at bounding box center [1049, 478] width 187 height 47
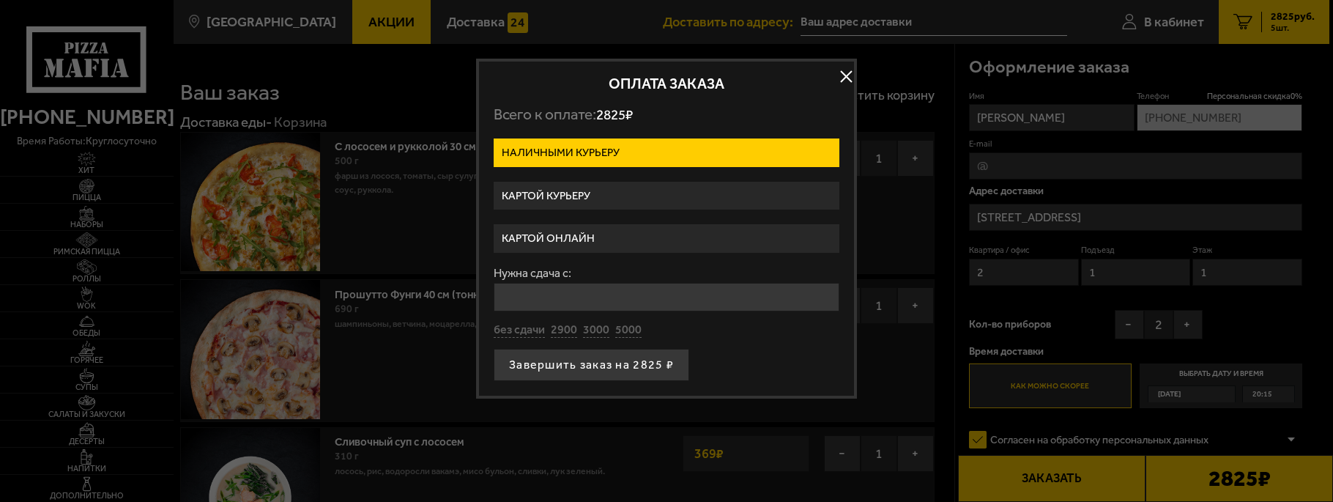
click at [582, 231] on label "Картой онлайн" at bounding box center [667, 238] width 346 height 29
click at [0, 0] on input "Картой онлайн" at bounding box center [0, 0] width 0 height 0
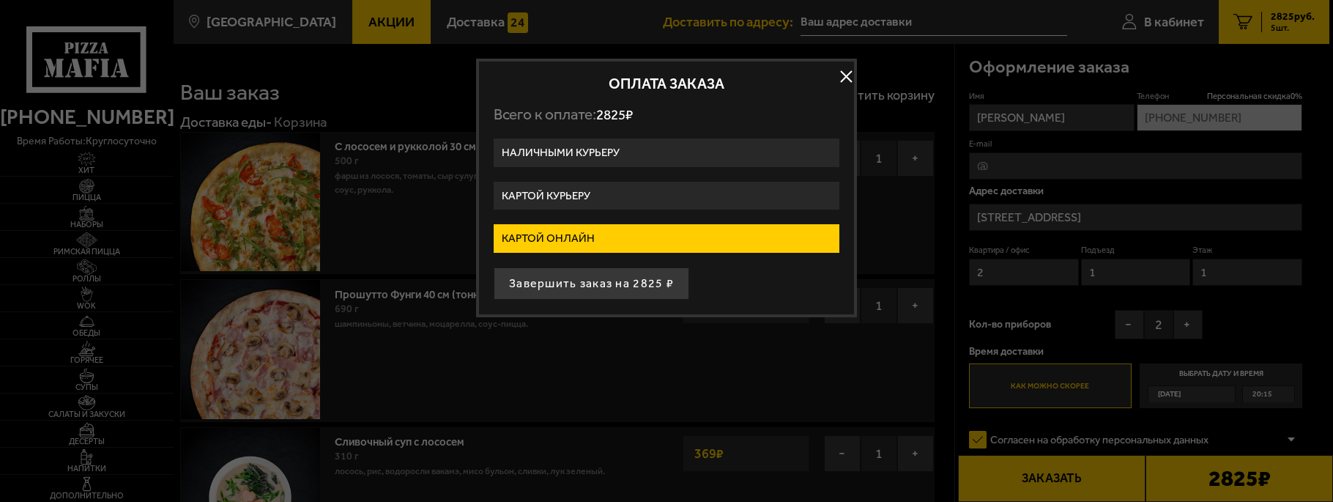
click at [593, 284] on button "Завершить заказ на 2825 ₽" at bounding box center [592, 283] width 196 height 32
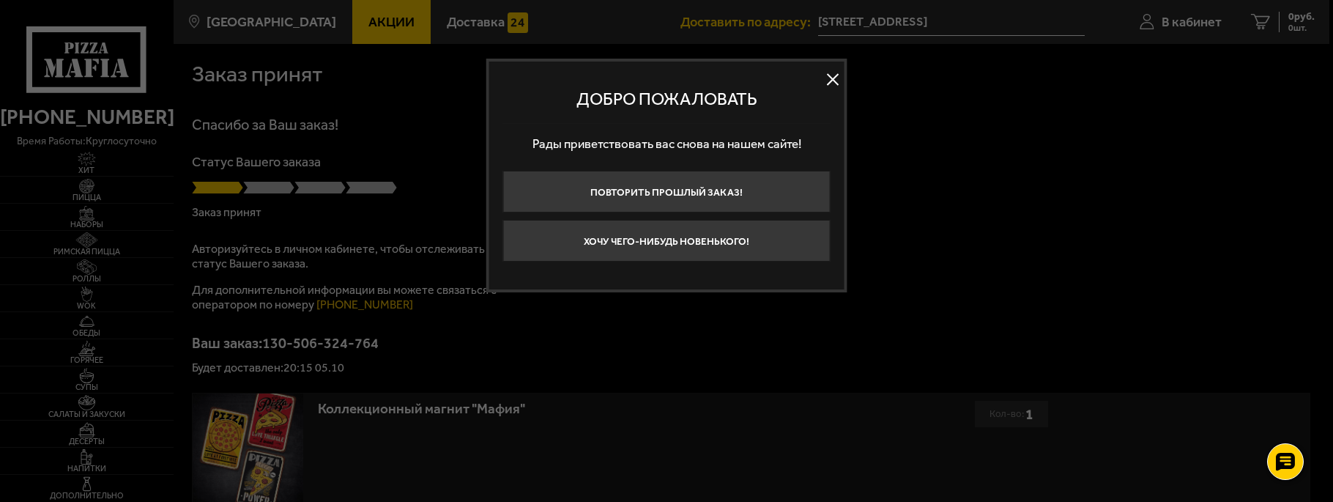
click at [836, 81] on button at bounding box center [833, 79] width 22 height 22
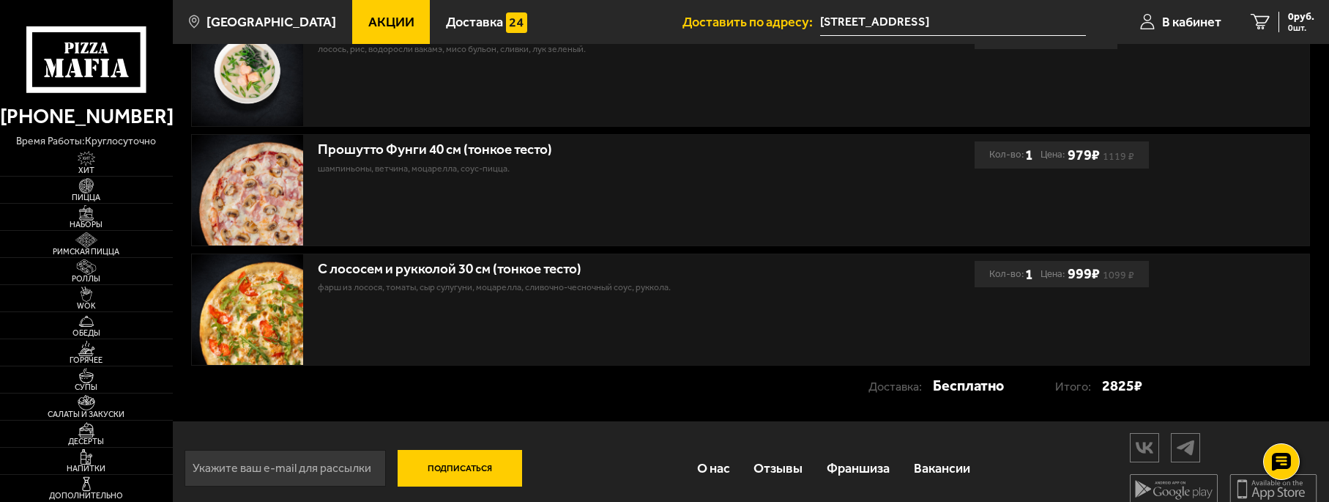
scroll to position [632, 0]
